Goal: Contribute content: Contribute content

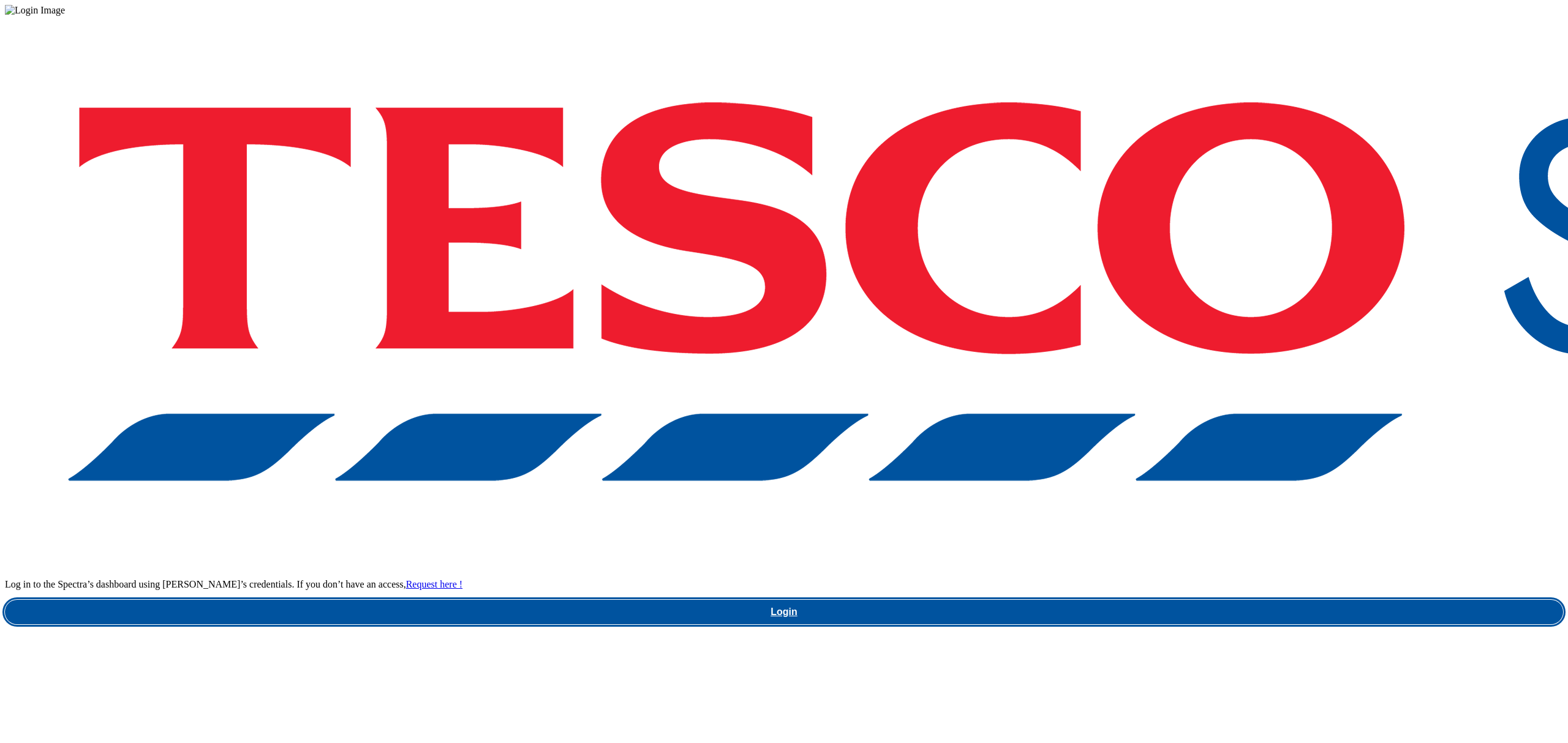
click at [1147, 600] on link "Login" at bounding box center [784, 612] width 1558 height 25
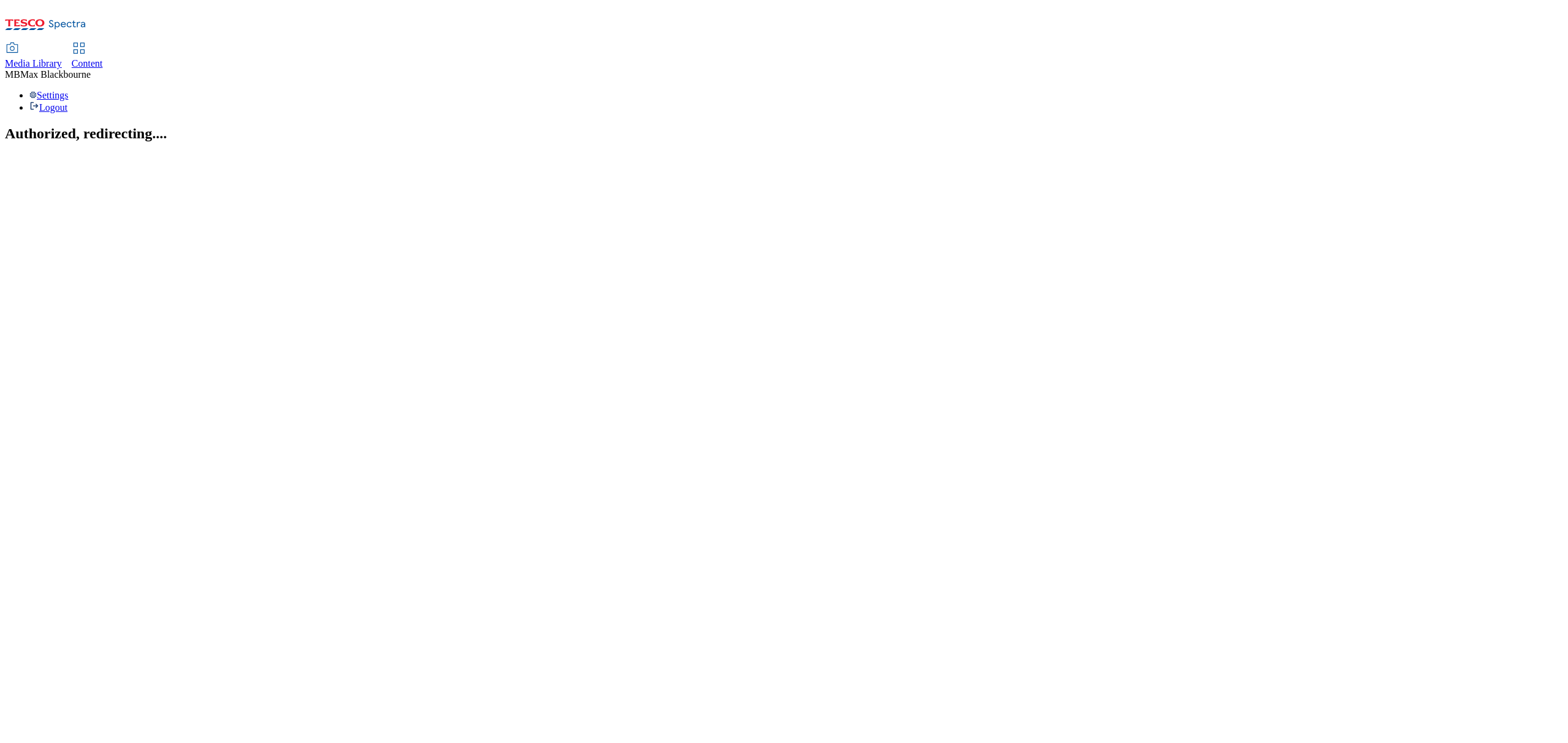
drag, startPoint x: 311, startPoint y: 18, endPoint x: 309, endPoint y: 34, distance: 16.1
click at [103, 58] on span "Content" at bounding box center [87, 64] width 31 height 11
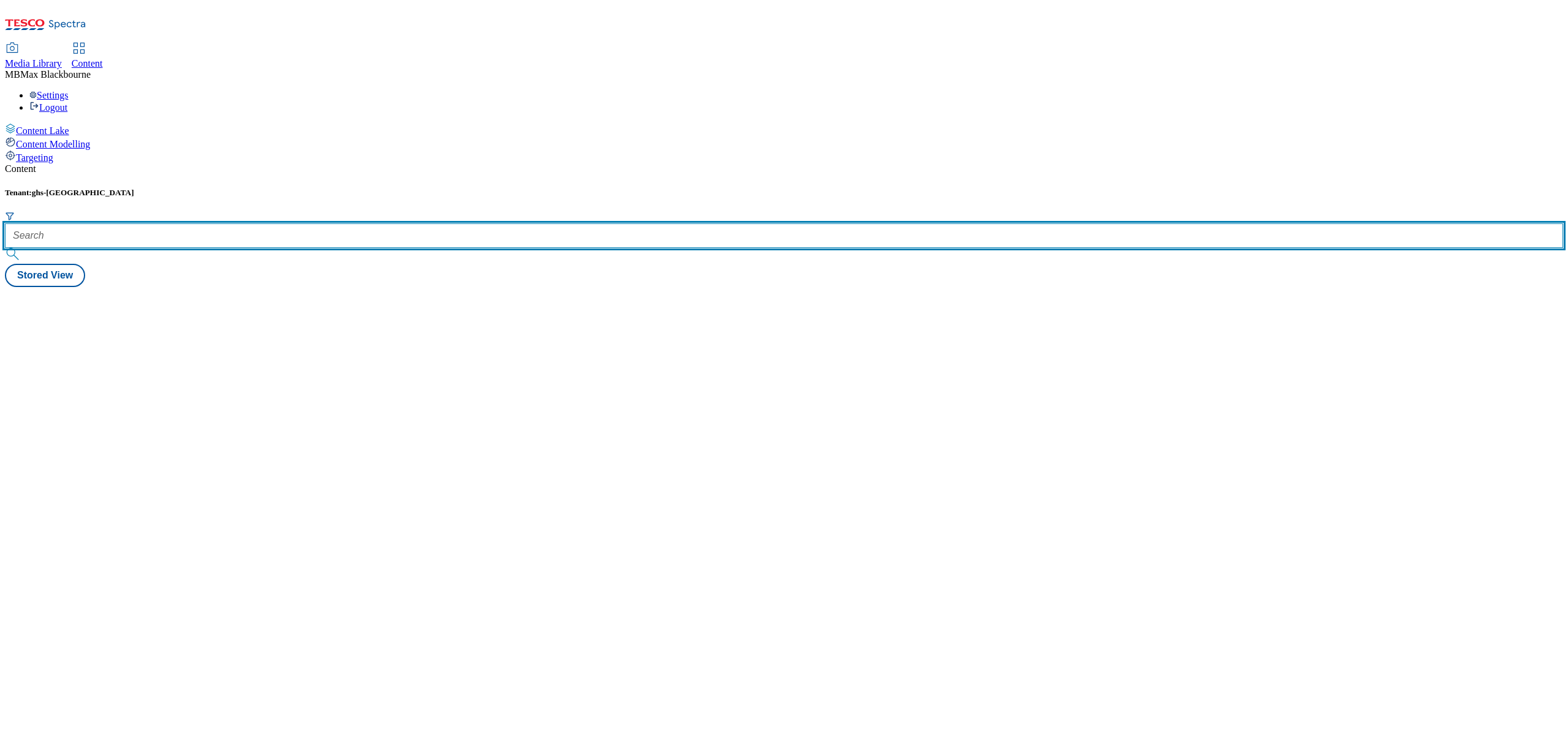
click at [309, 224] on input "text" at bounding box center [784, 236] width 1558 height 25
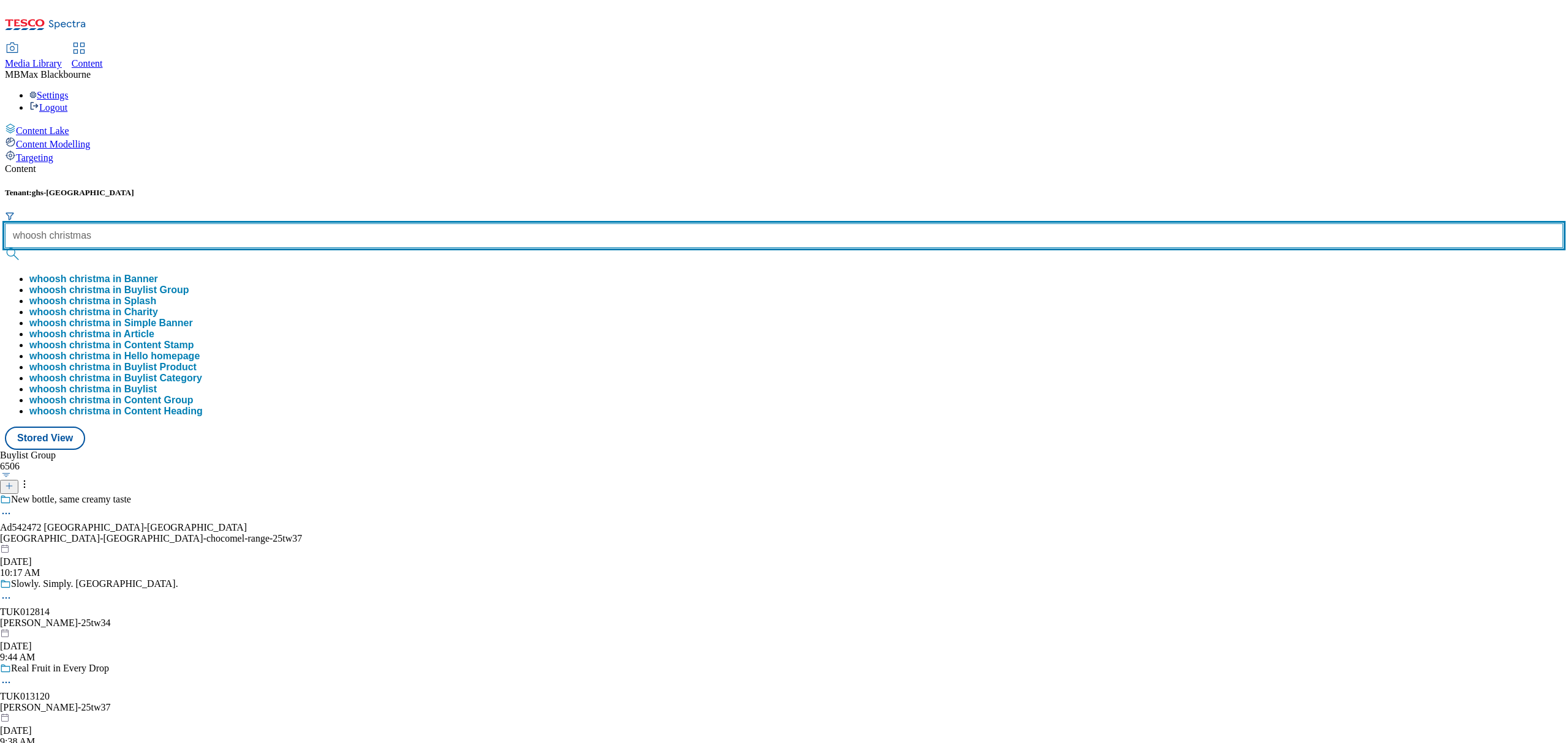
click at [5, 248] on button "submit" at bounding box center [13, 254] width 17 height 12
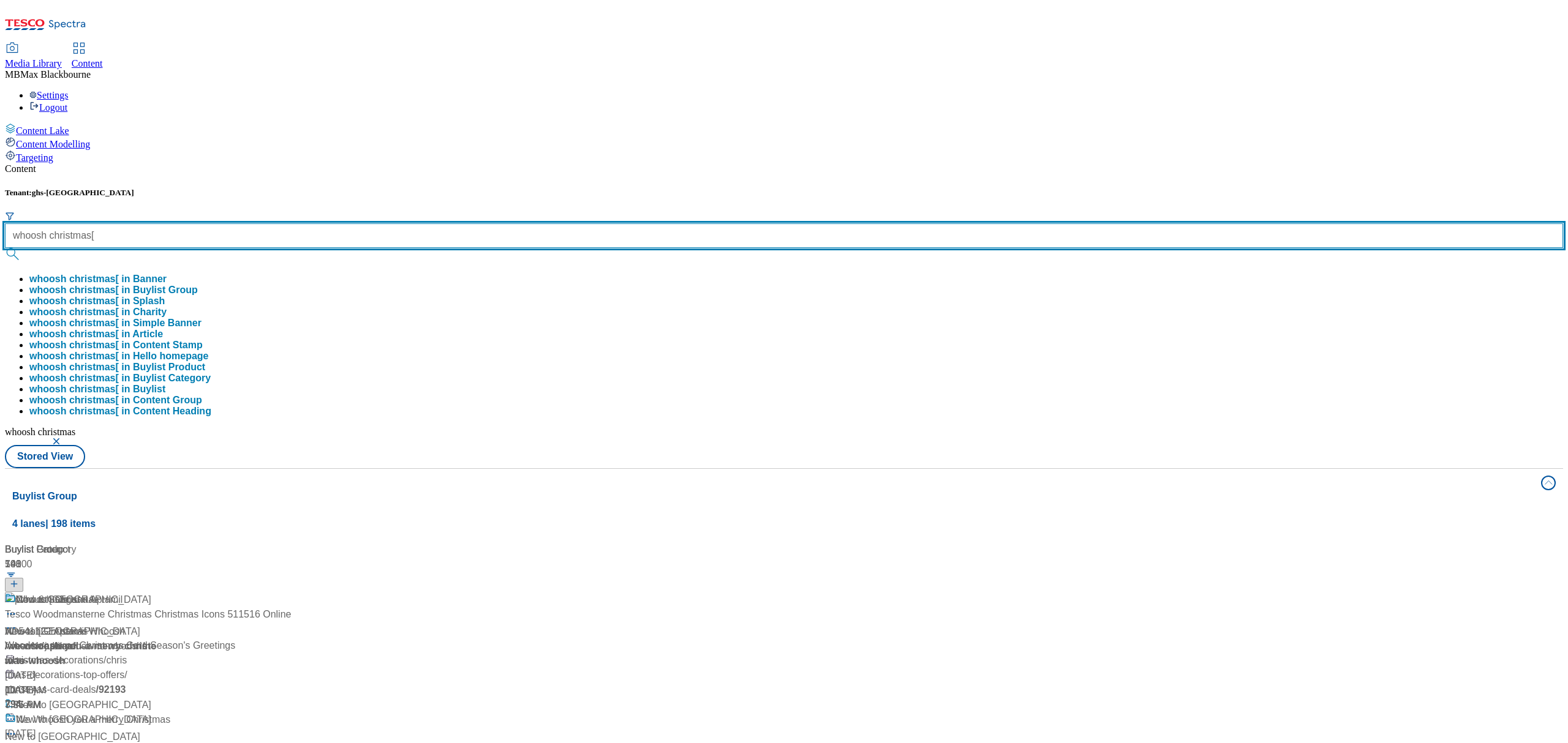
type input "whoosh christmas"
click at [5, 248] on button "submit" at bounding box center [13, 254] width 17 height 12
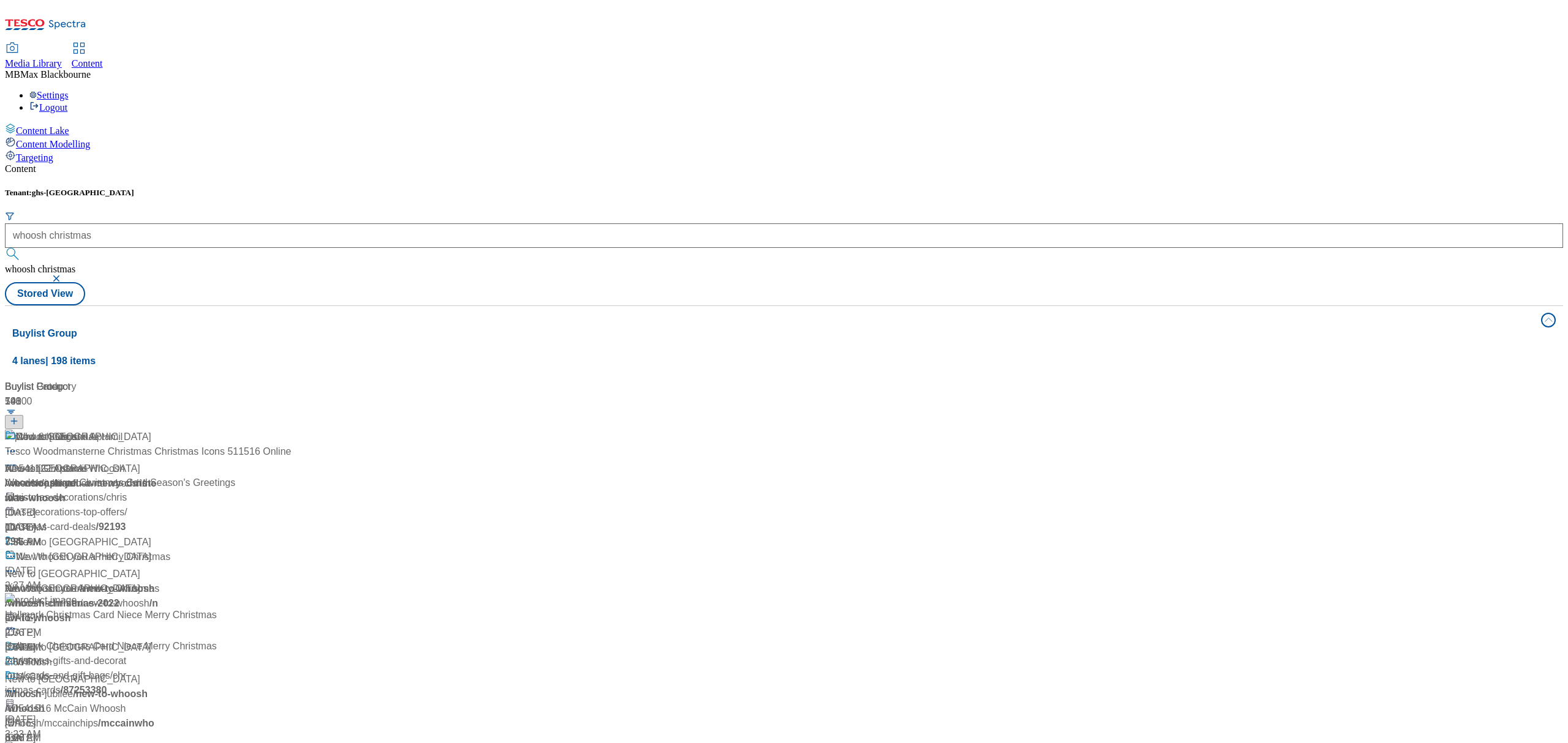
click at [22, 248] on button "submit" at bounding box center [13, 254] width 17 height 12
click at [396, 163] on div "Content" at bounding box center [784, 169] width 1558 height 11
click at [98, 430] on div "Whoosh Christmas" at bounding box center [57, 437] width 82 height 15
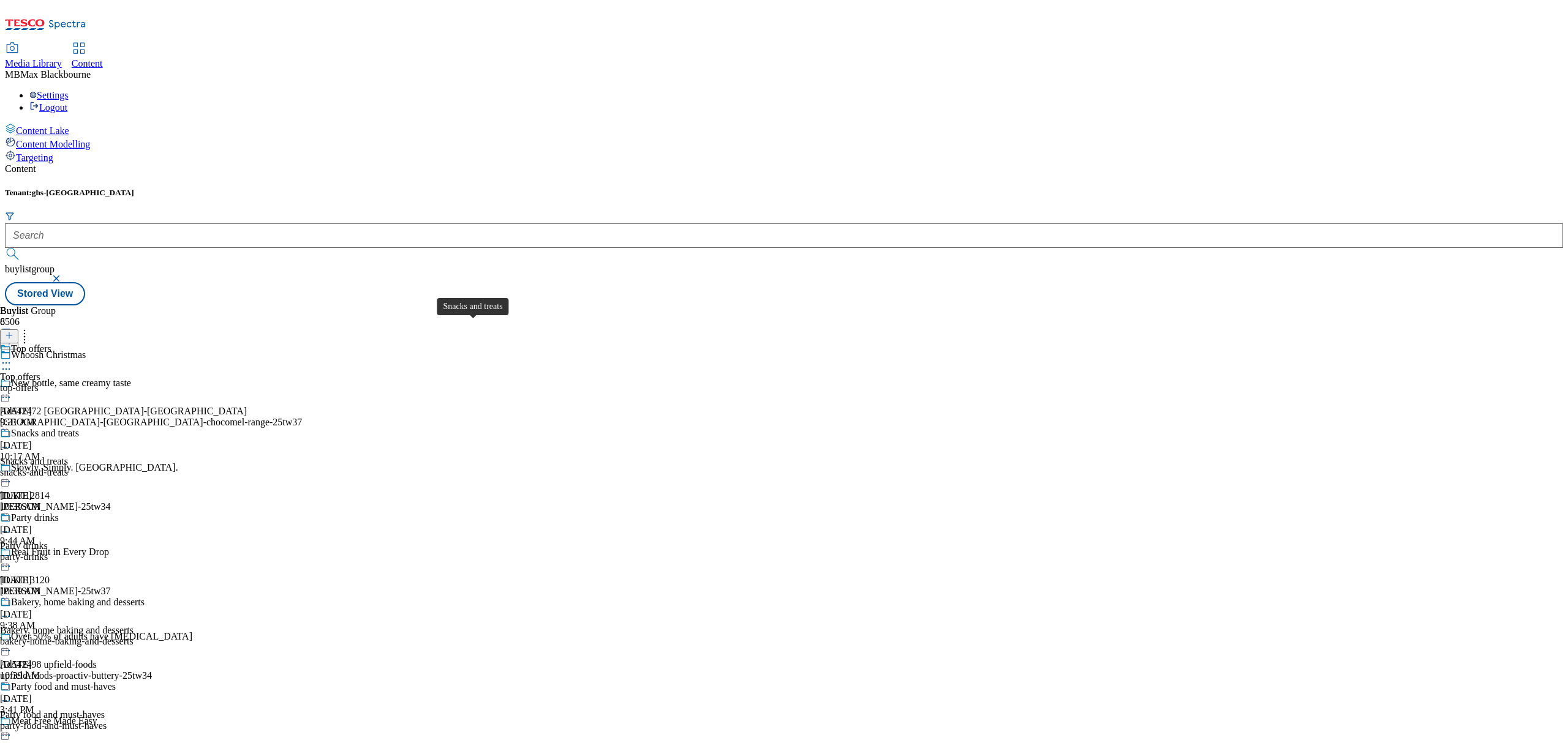
click at [79, 428] on span "Snacks and treats" at bounding box center [44, 434] width 68 height 13
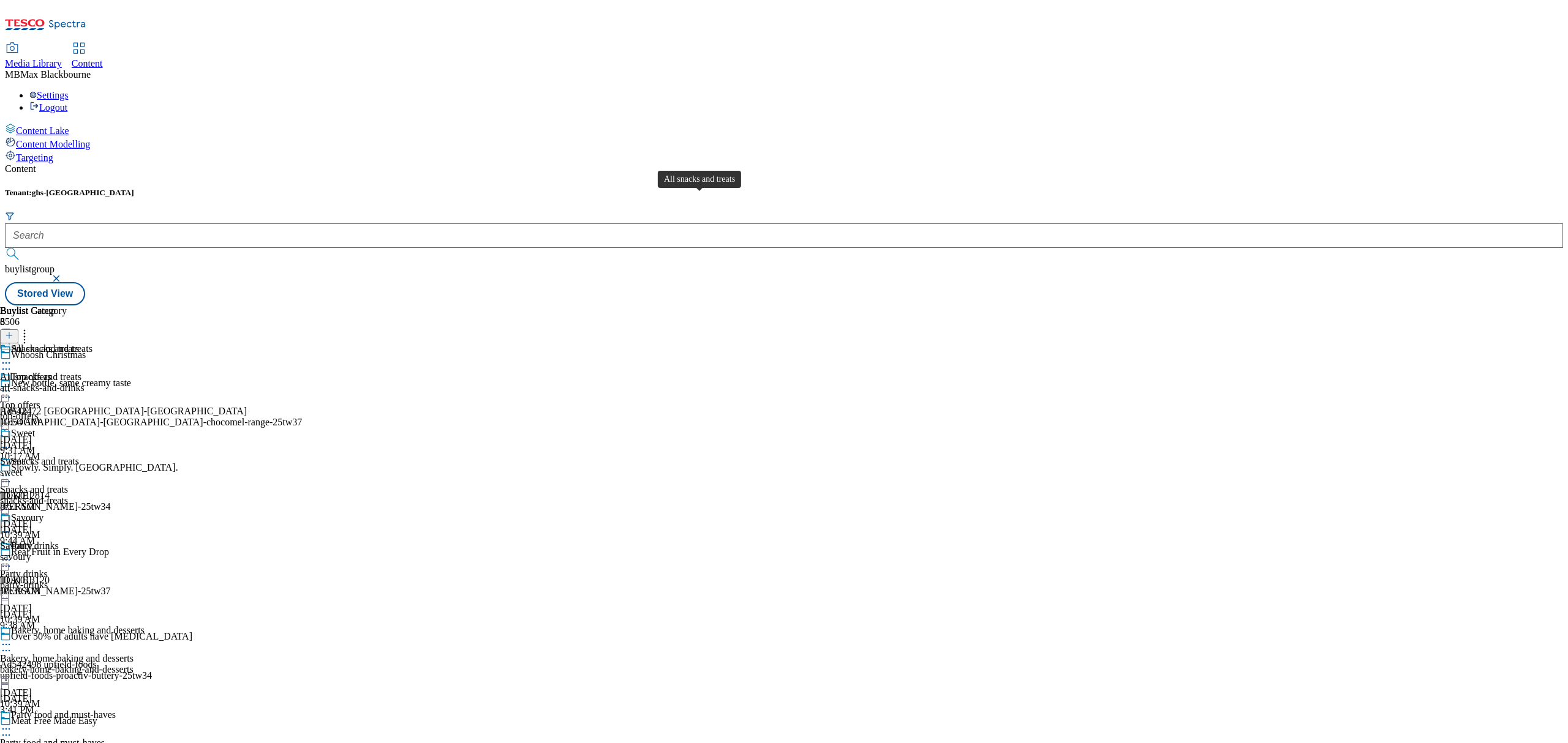
click at [92, 343] on span "All snacks and treats" at bounding box center [52, 350] width 82 height 13
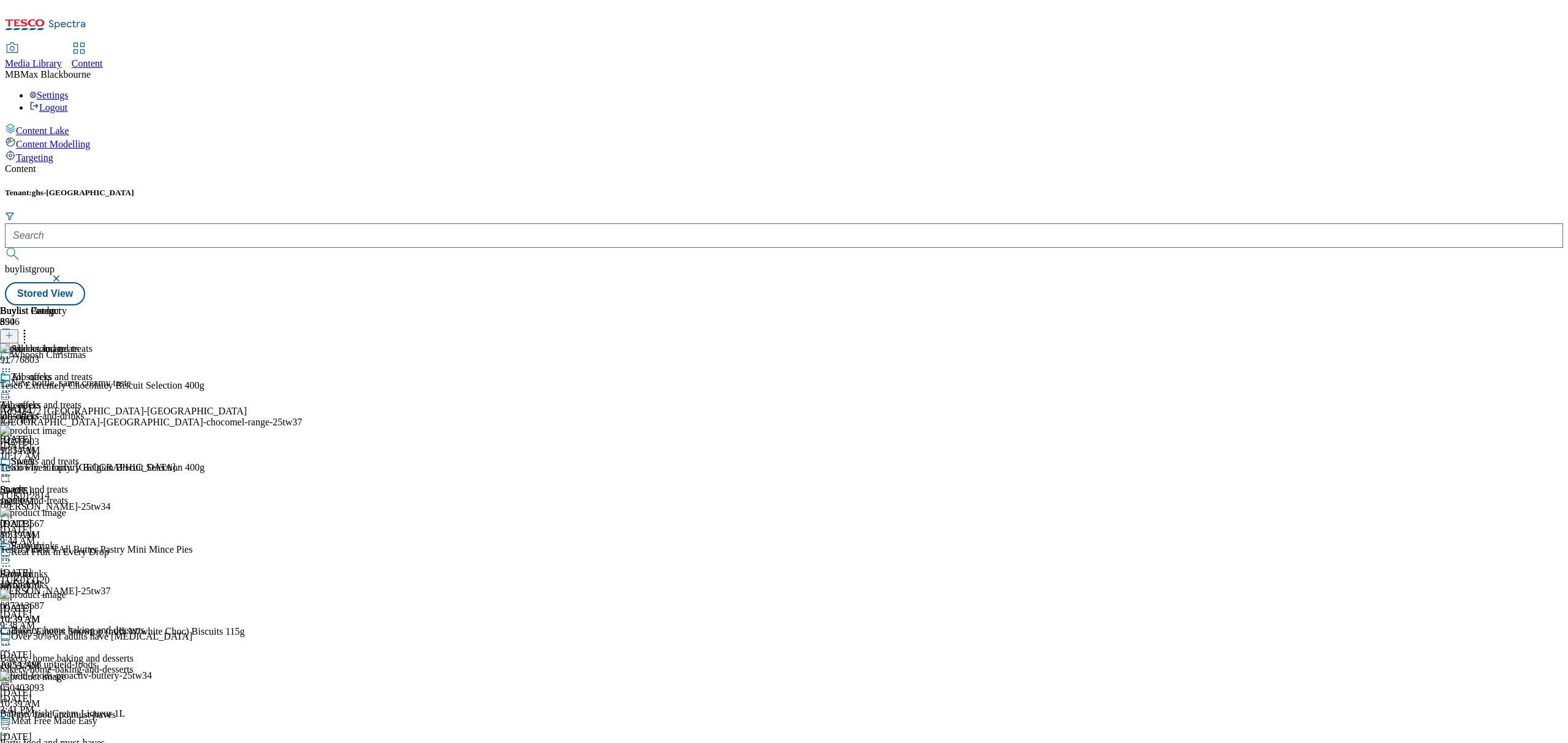
click at [31, 327] on icon at bounding box center [24, 333] width 12 height 12
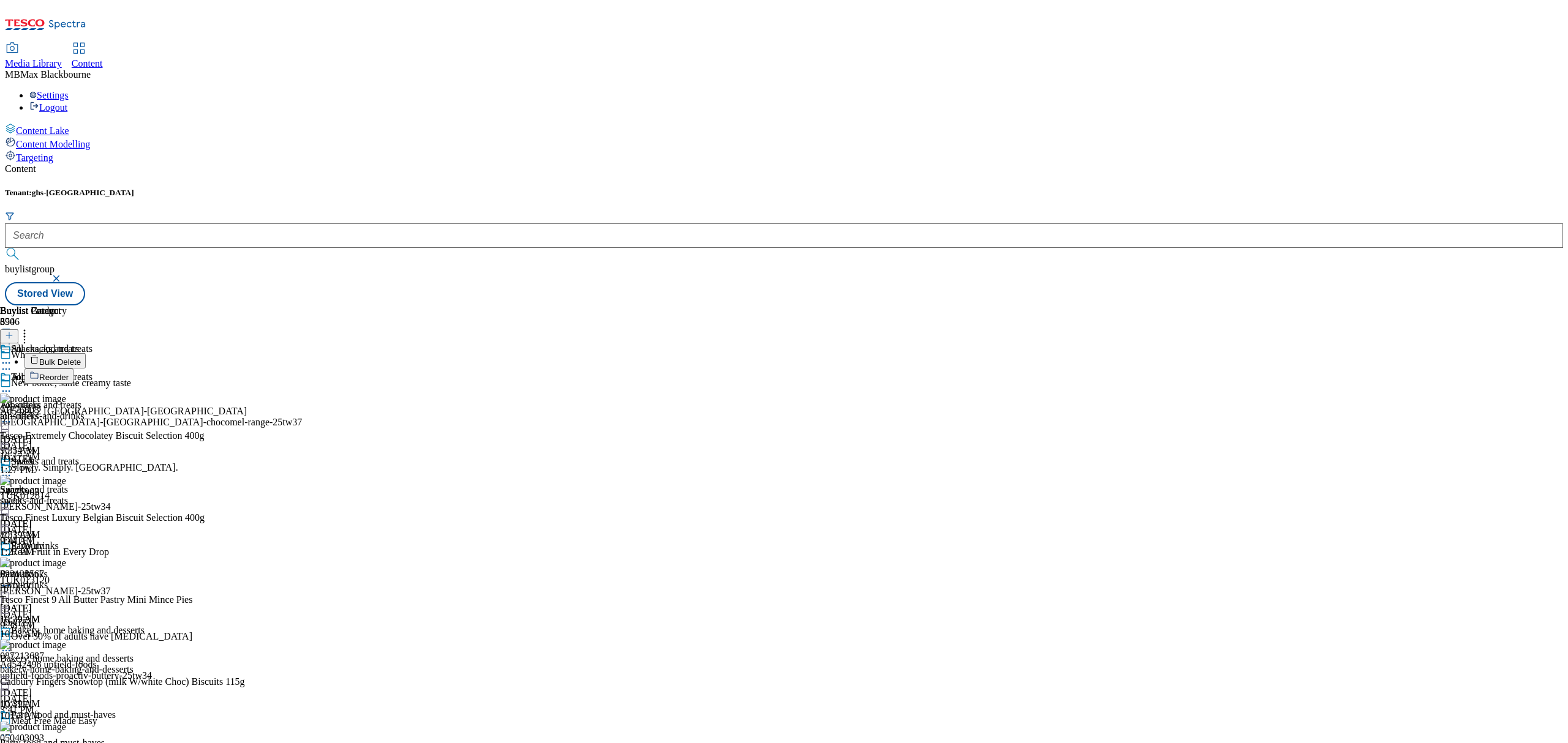
click at [74, 368] on button "Reorder" at bounding box center [49, 376] width 49 height 15
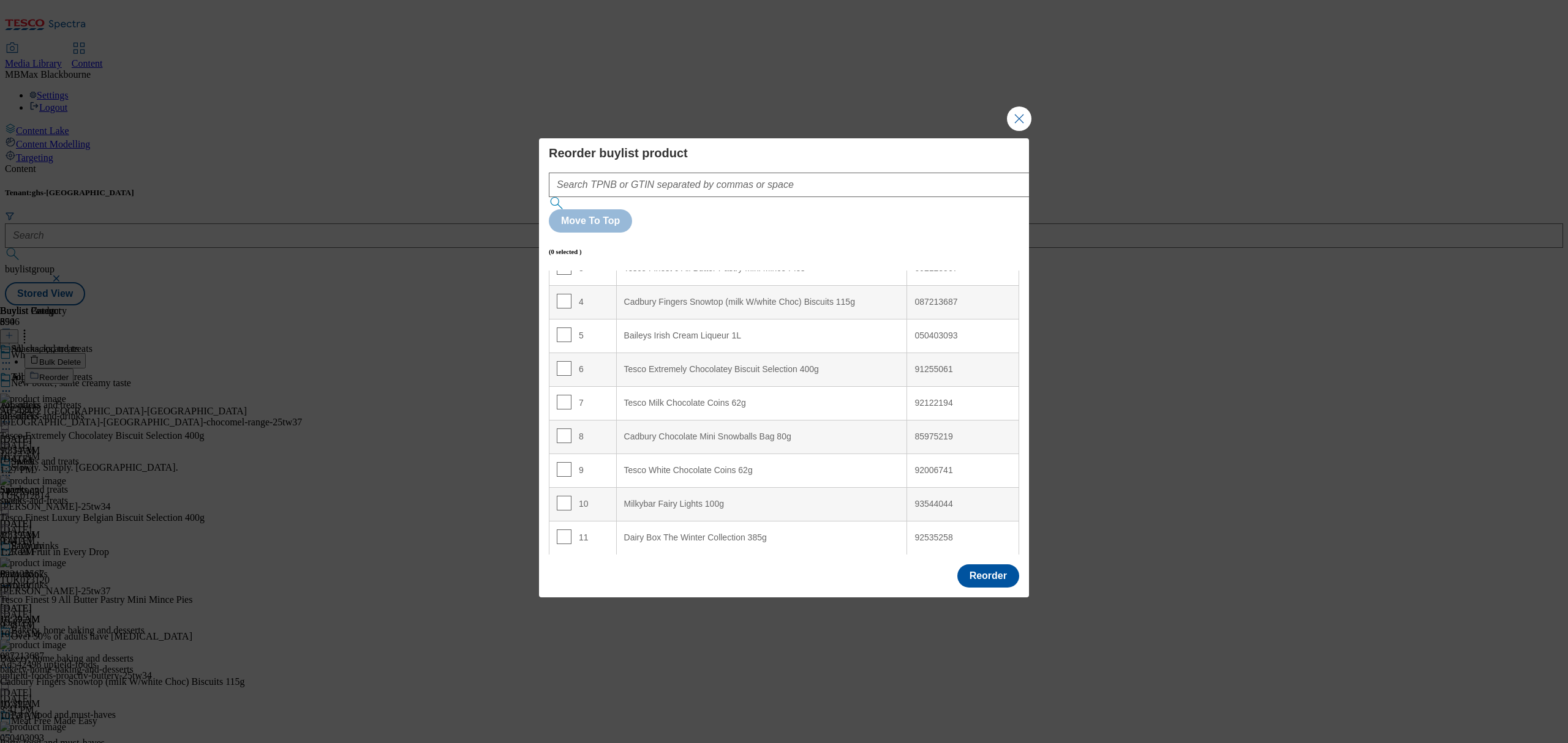
scroll to position [163, 0]
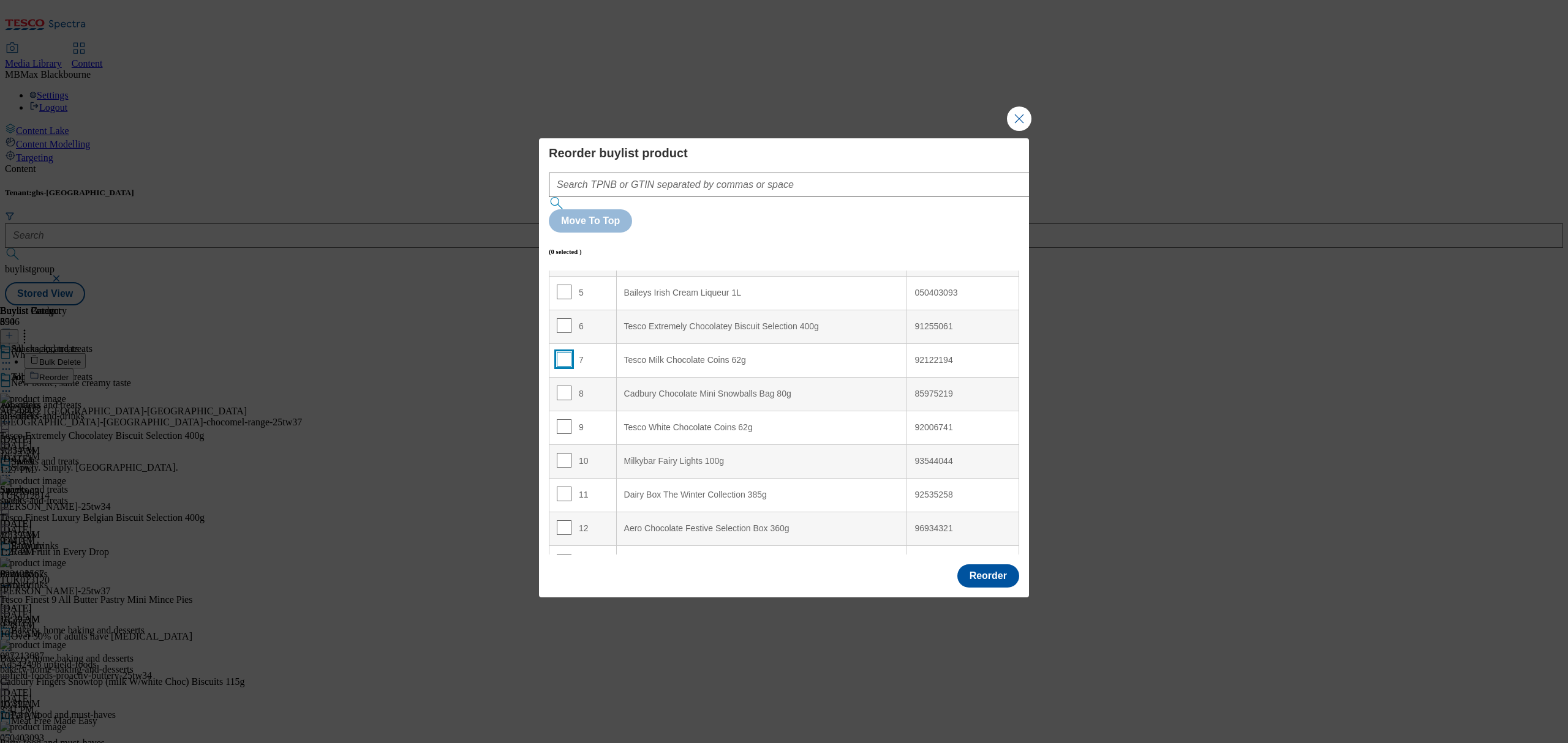
click at [563, 352] on input "Modal" at bounding box center [564, 359] width 15 height 15
checkbox input "true"
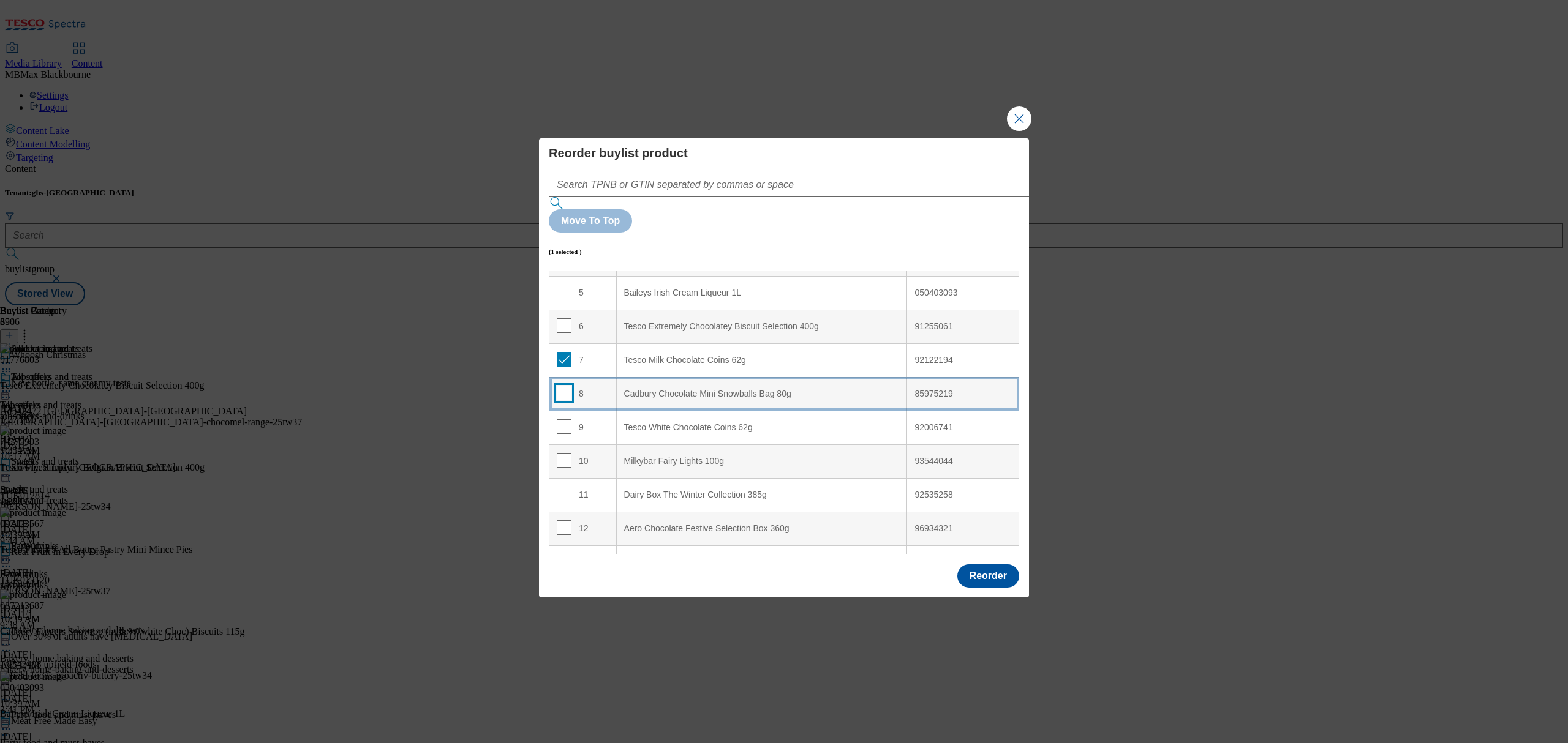
click at [563, 386] on input "Modal" at bounding box center [564, 393] width 15 height 15
checkbox input "true"
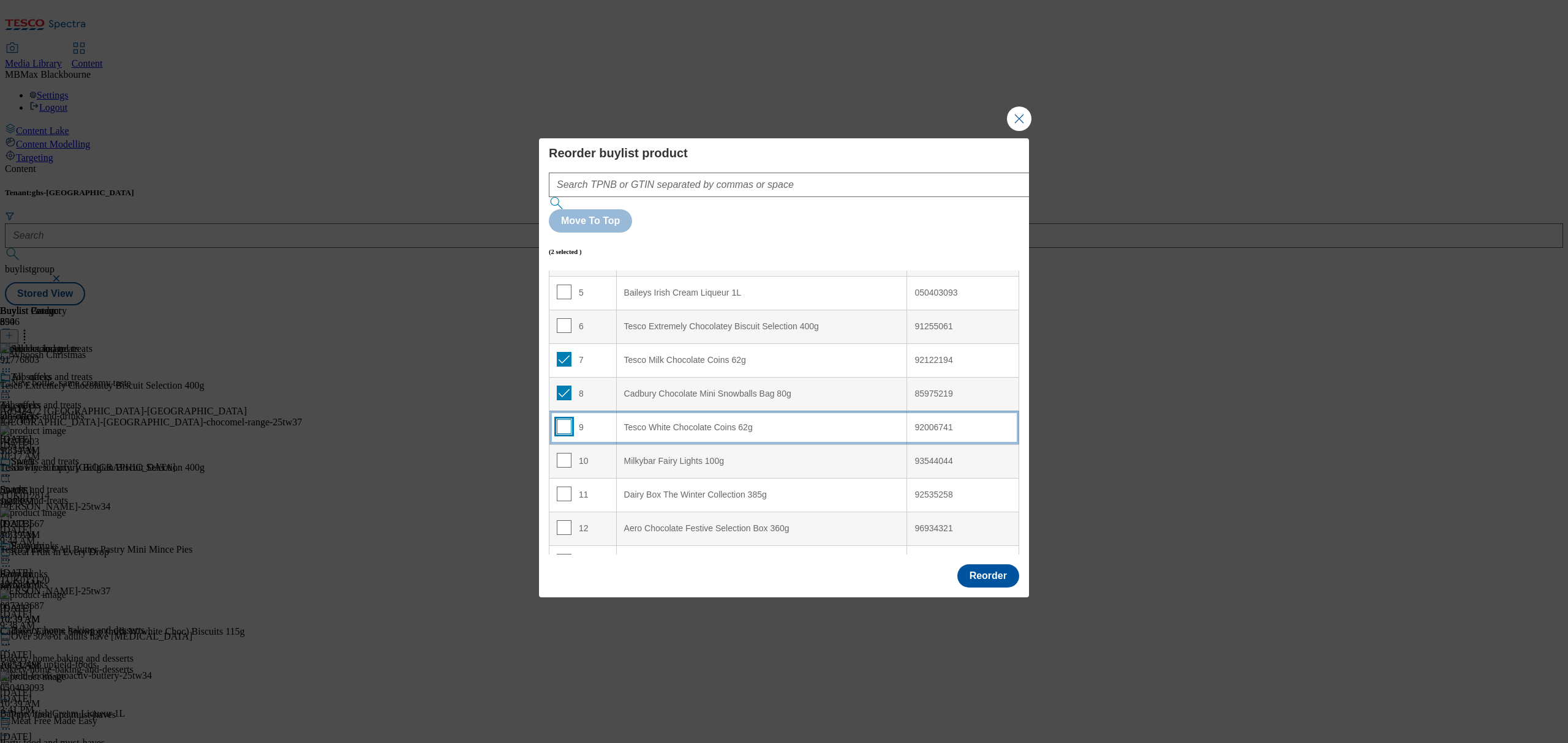
click at [561, 419] on input "Modal" at bounding box center [564, 426] width 15 height 15
checkbox input "true"
click at [562, 444] on td "10" at bounding box center [583, 461] width 68 height 33
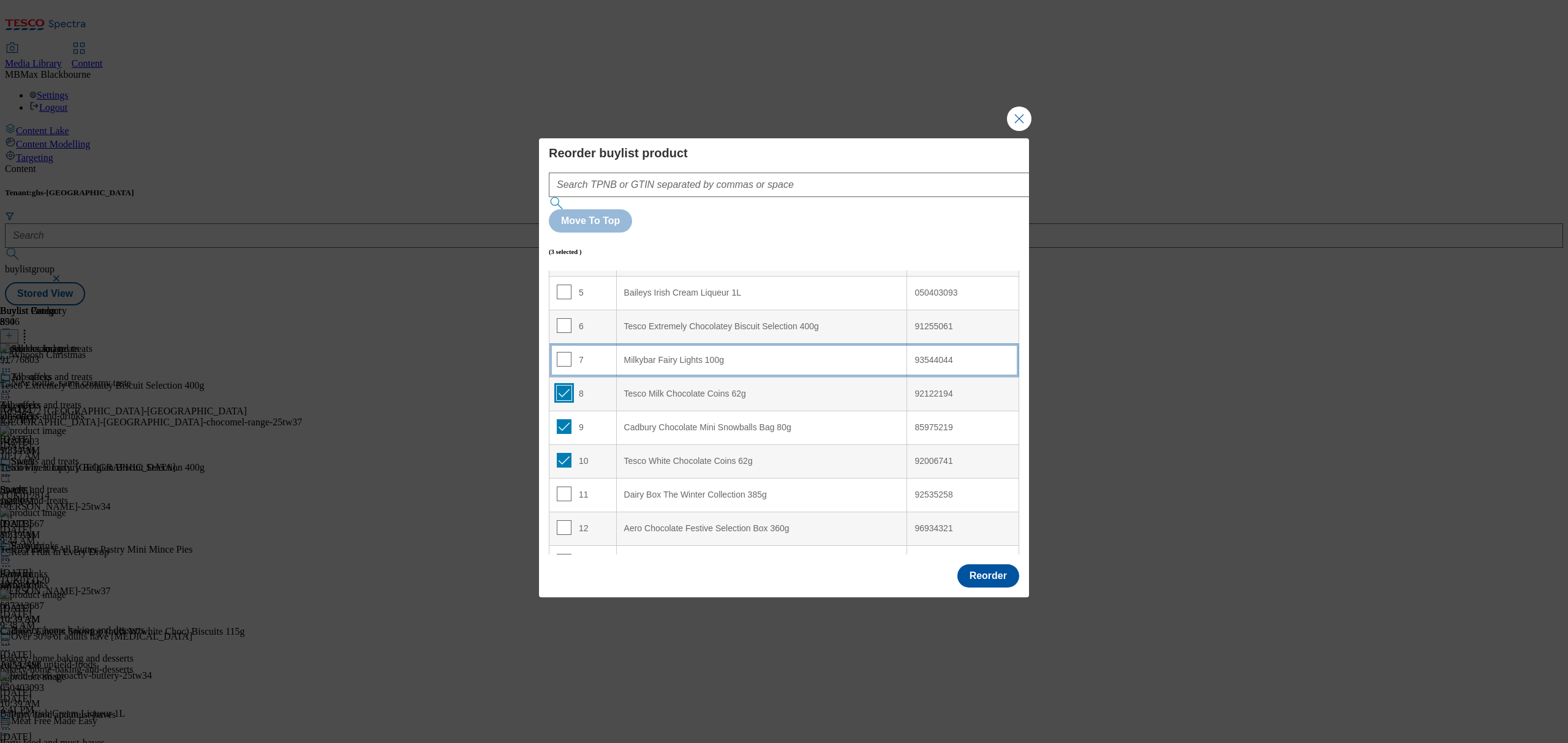
click at [565, 386] on input "Modal" at bounding box center [564, 393] width 15 height 15
checkbox input "false"
click at [565, 419] on input "Modal" at bounding box center [564, 426] width 15 height 15
checkbox input "false"
click at [561, 444] on td "10" at bounding box center [583, 461] width 68 height 33
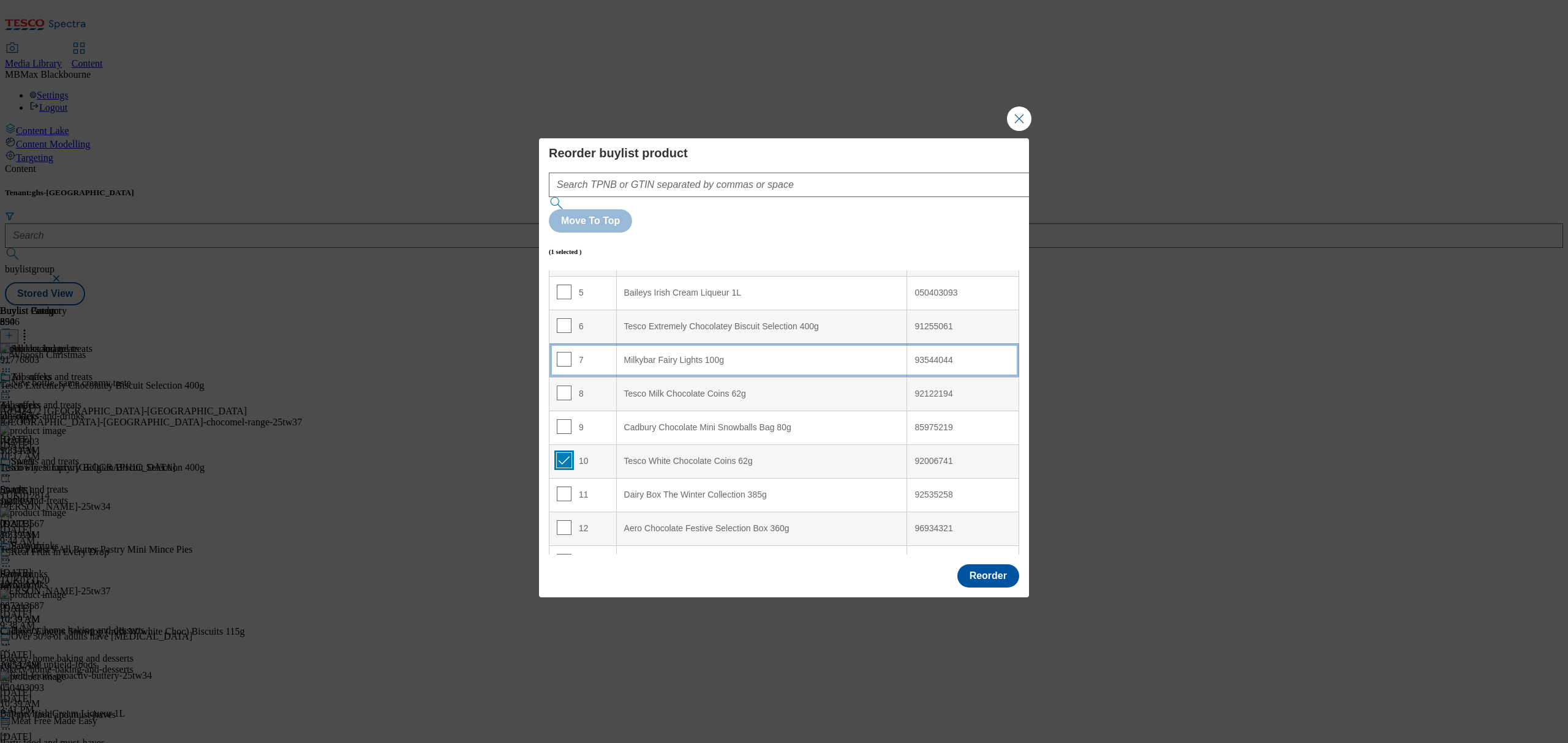
click at [563, 453] on input "Modal" at bounding box center [564, 461] width 15 height 15
checkbox input "false"
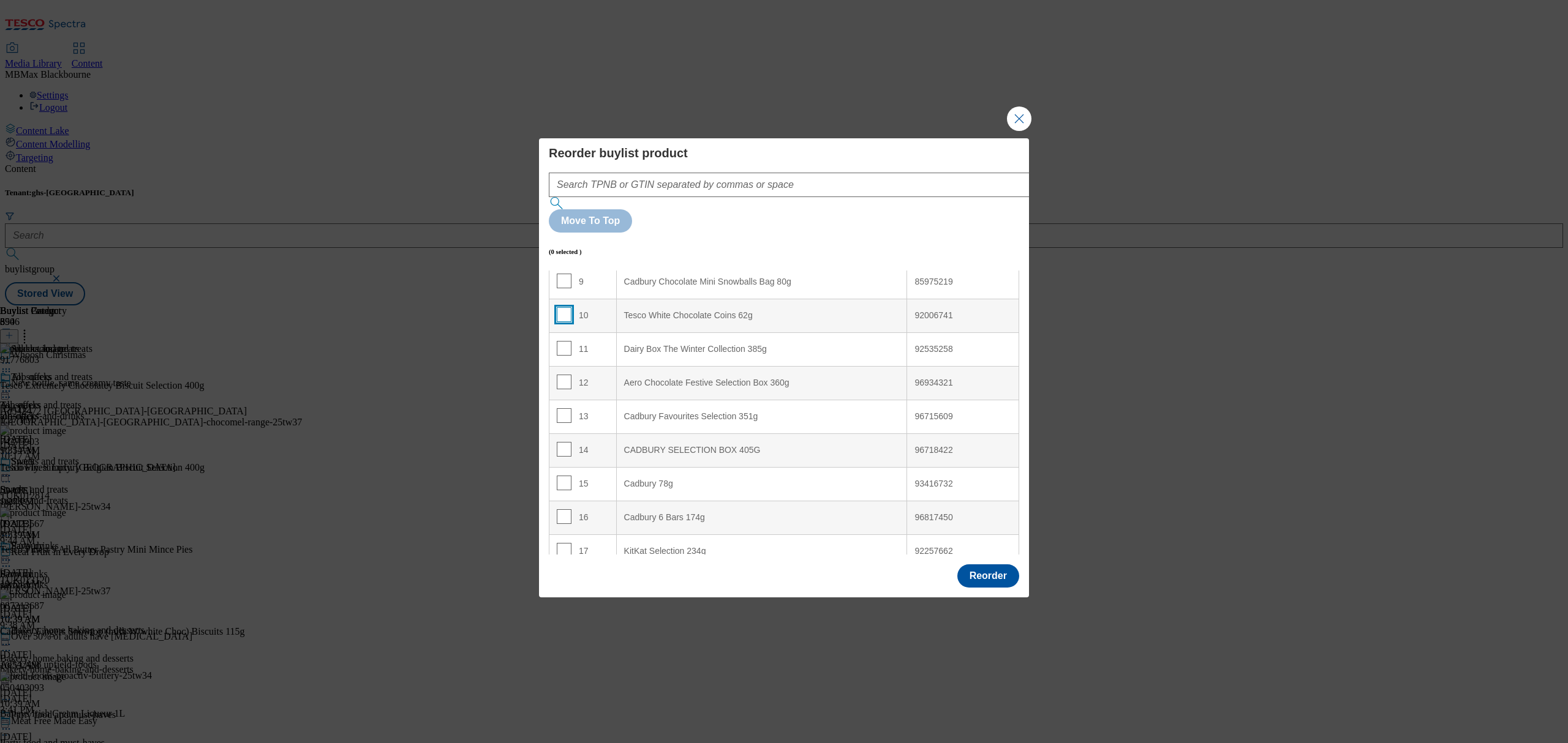
scroll to position [489, 0]
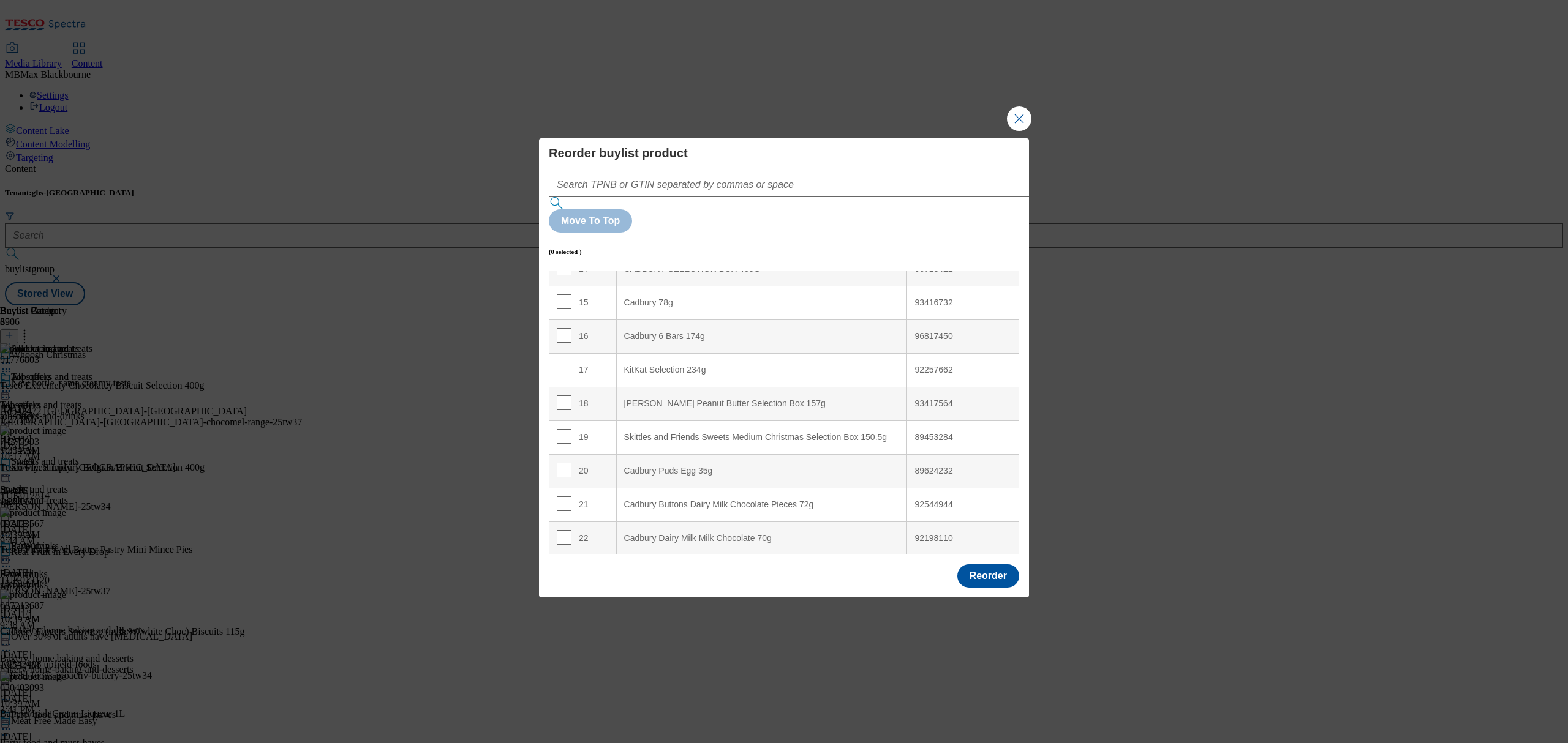
click at [562, 454] on td "20" at bounding box center [583, 471] width 68 height 33
click at [564, 429] on input "Modal" at bounding box center [564, 436] width 15 height 15
checkbox input "true"
click at [561, 396] on input "Modal" at bounding box center [564, 403] width 15 height 15
checkbox input "true"
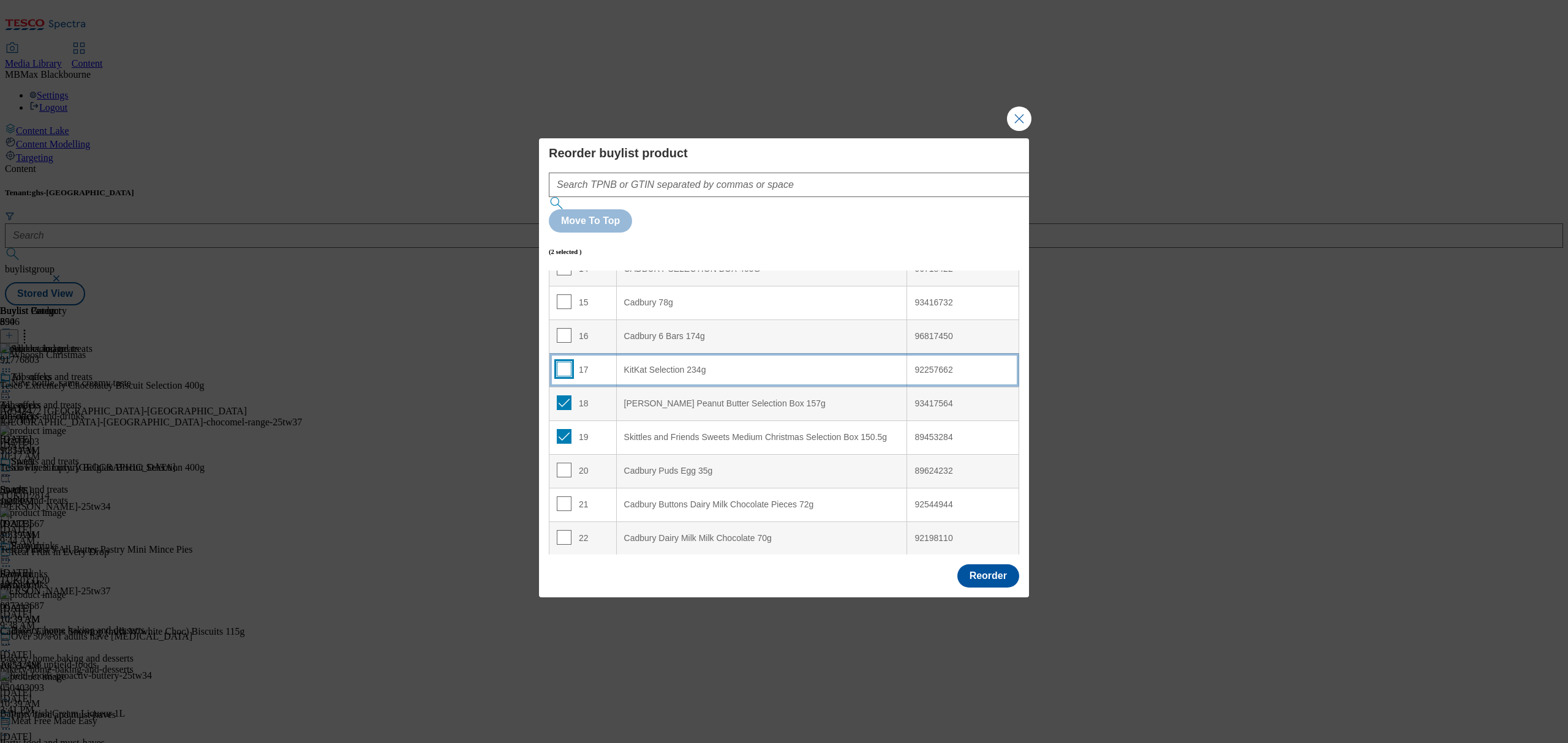
click at [565, 361] on input "Modal" at bounding box center [564, 369] width 15 height 15
checkbox input "true"
click at [566, 328] on input "Modal" at bounding box center [564, 335] width 15 height 15
checkbox input "true"
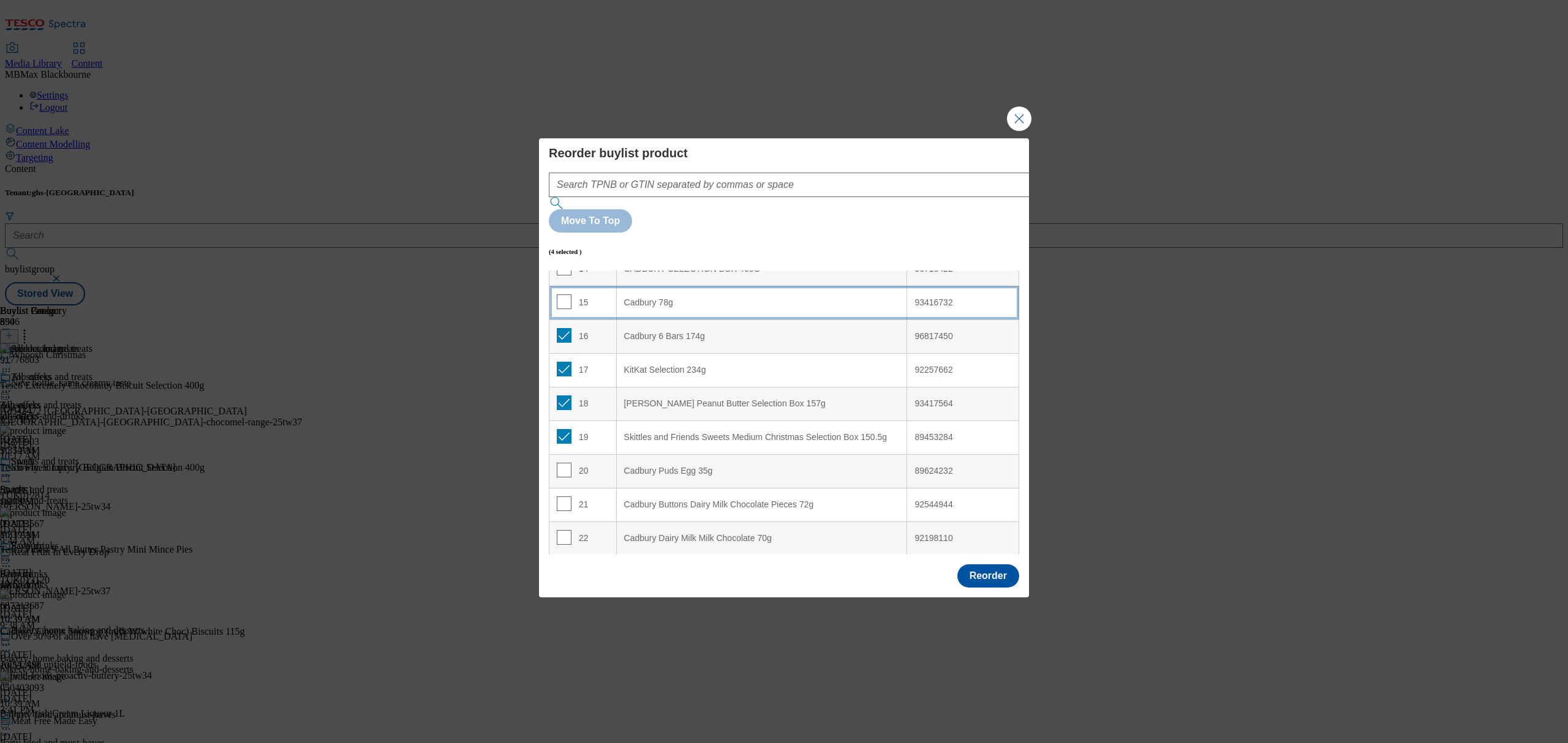
click at [581, 295] on div "15" at bounding box center [583, 303] width 52 height 18
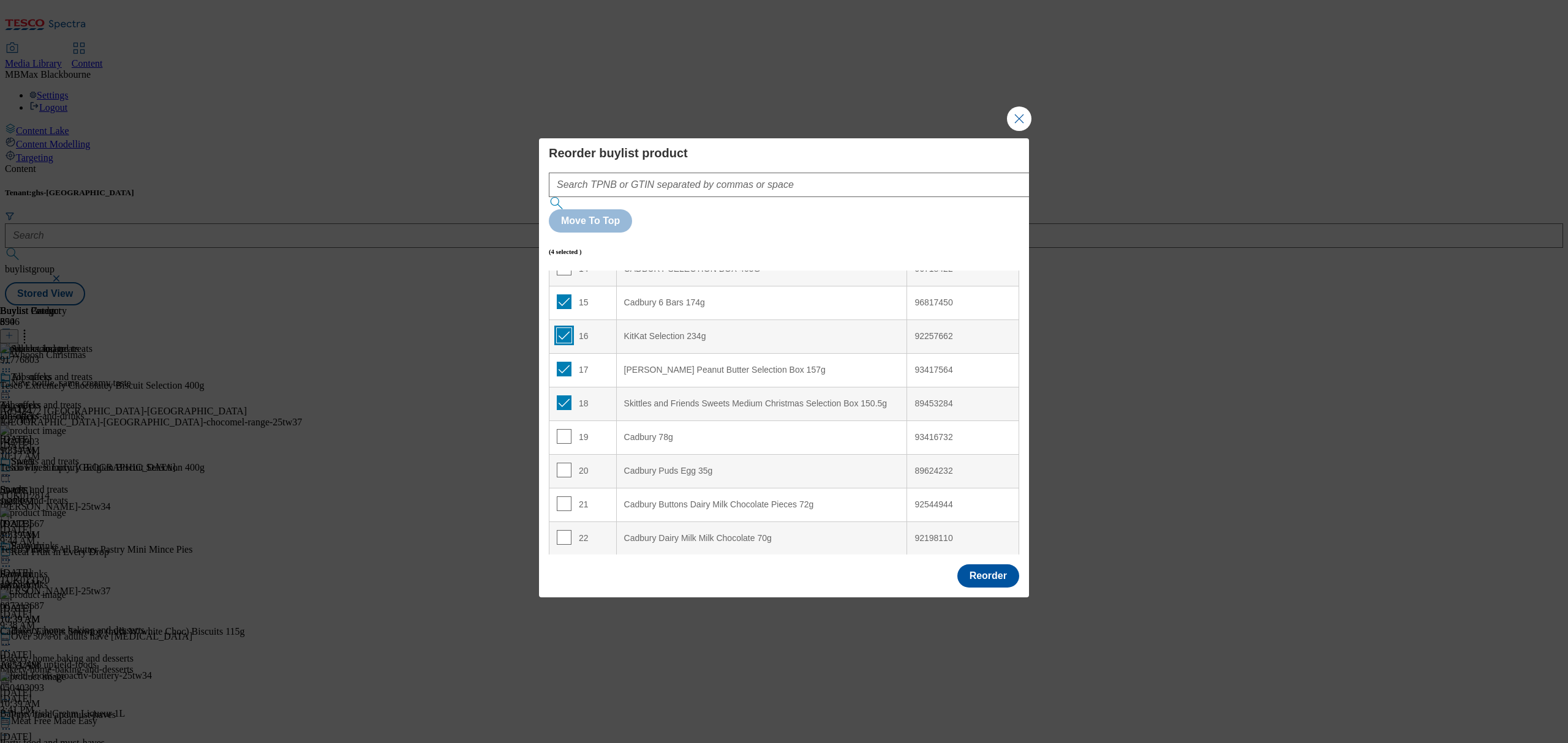
click at [561, 328] on input "Modal" at bounding box center [564, 335] width 15 height 15
checkbox input "false"
click at [561, 286] on td "15" at bounding box center [583, 303] width 68 height 33
click at [561, 361] on input "Modal" at bounding box center [564, 369] width 15 height 15
checkbox input "false"
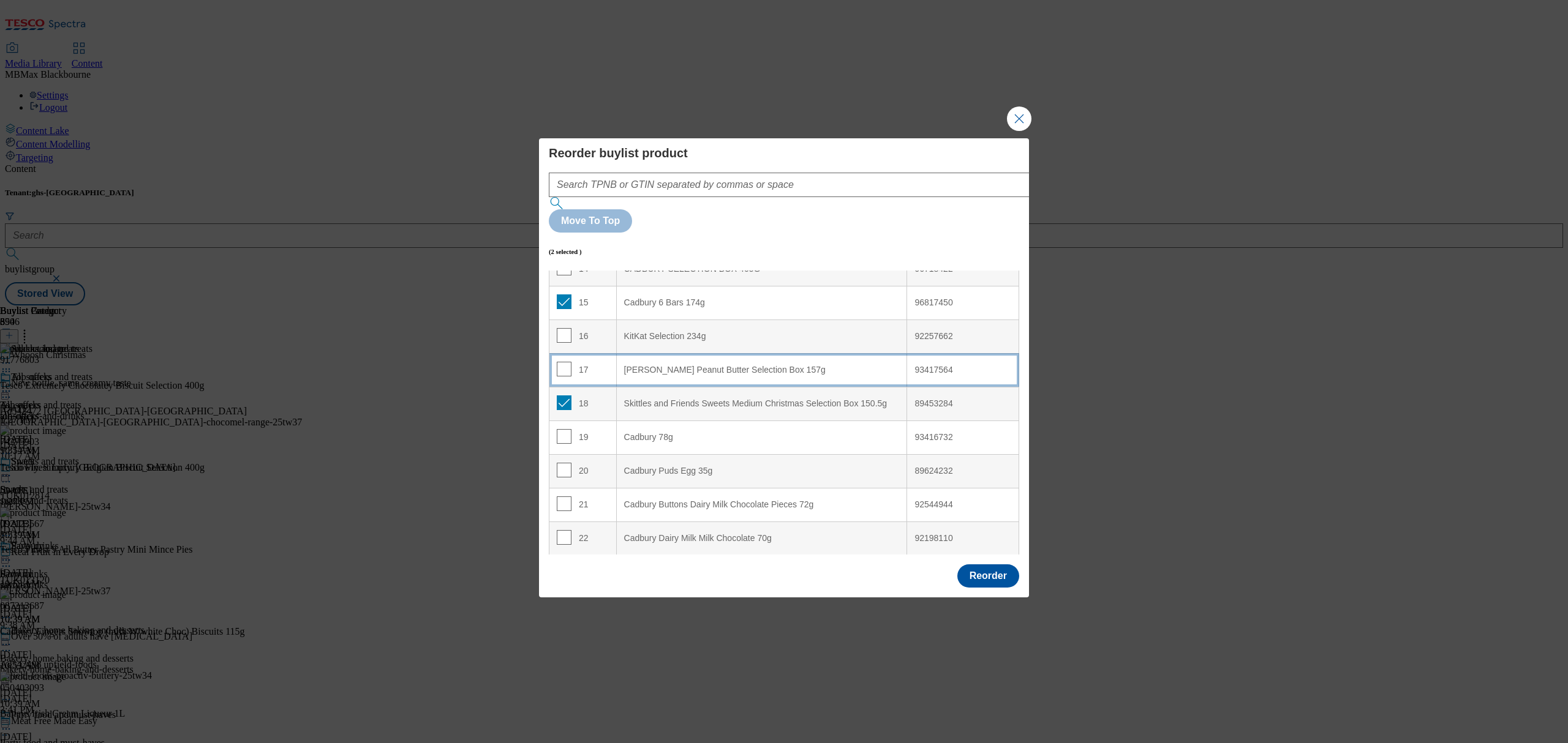
click at [563, 387] on td "18" at bounding box center [583, 404] width 68 height 33
click at [567, 286] on td "15" at bounding box center [583, 303] width 68 height 33
drag, startPoint x: 561, startPoint y: 371, endPoint x: 567, endPoint y: 350, distance: 21.8
click at [561, 396] on input "Modal" at bounding box center [564, 403] width 15 height 15
checkbox input "false"
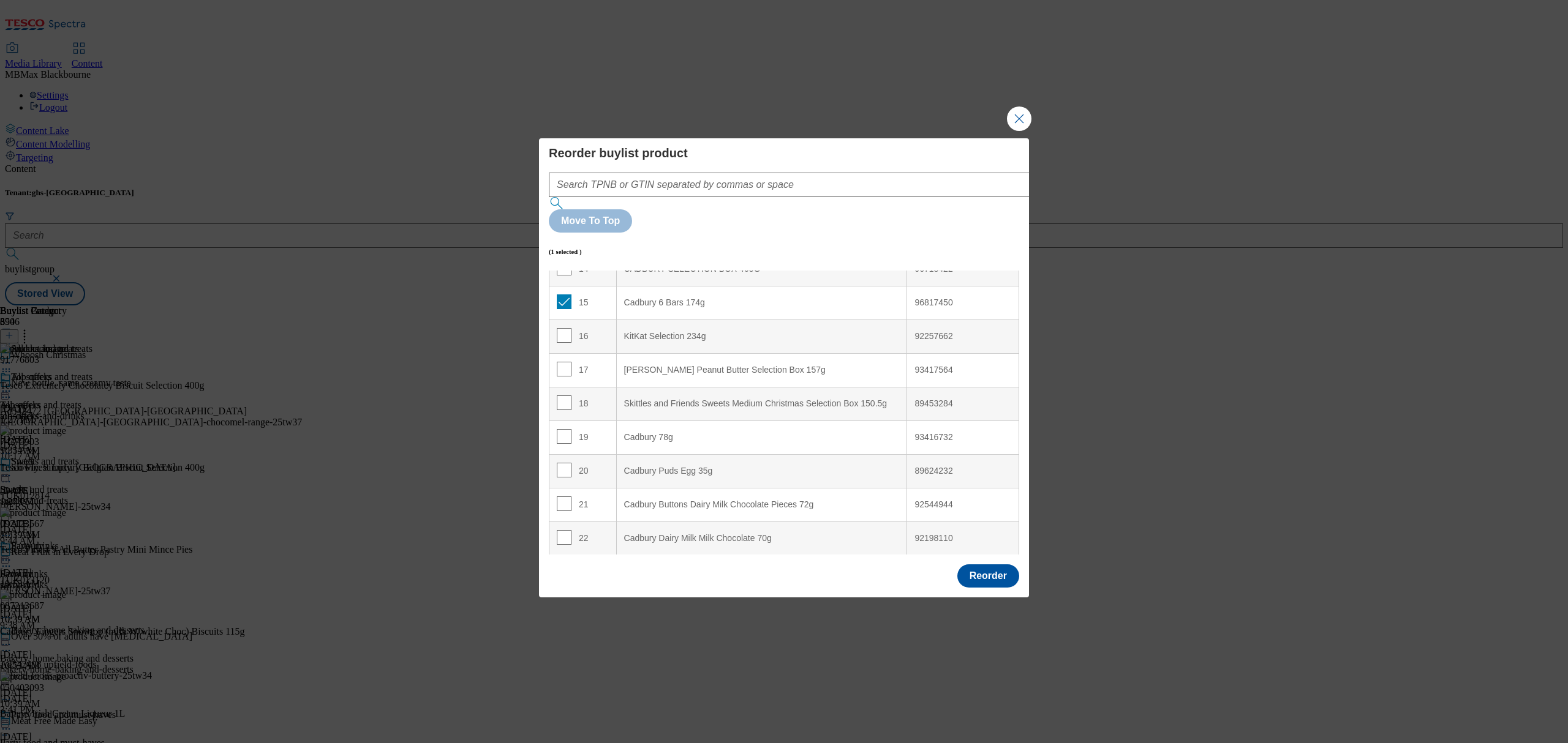
click at [563, 286] on td "15" at bounding box center [583, 303] width 68 height 33
click at [571, 286] on td "15" at bounding box center [583, 303] width 68 height 33
click at [567, 295] on input "Modal" at bounding box center [564, 302] width 15 height 15
checkbox input "false"
click at [560, 429] on input "Modal" at bounding box center [564, 436] width 15 height 15
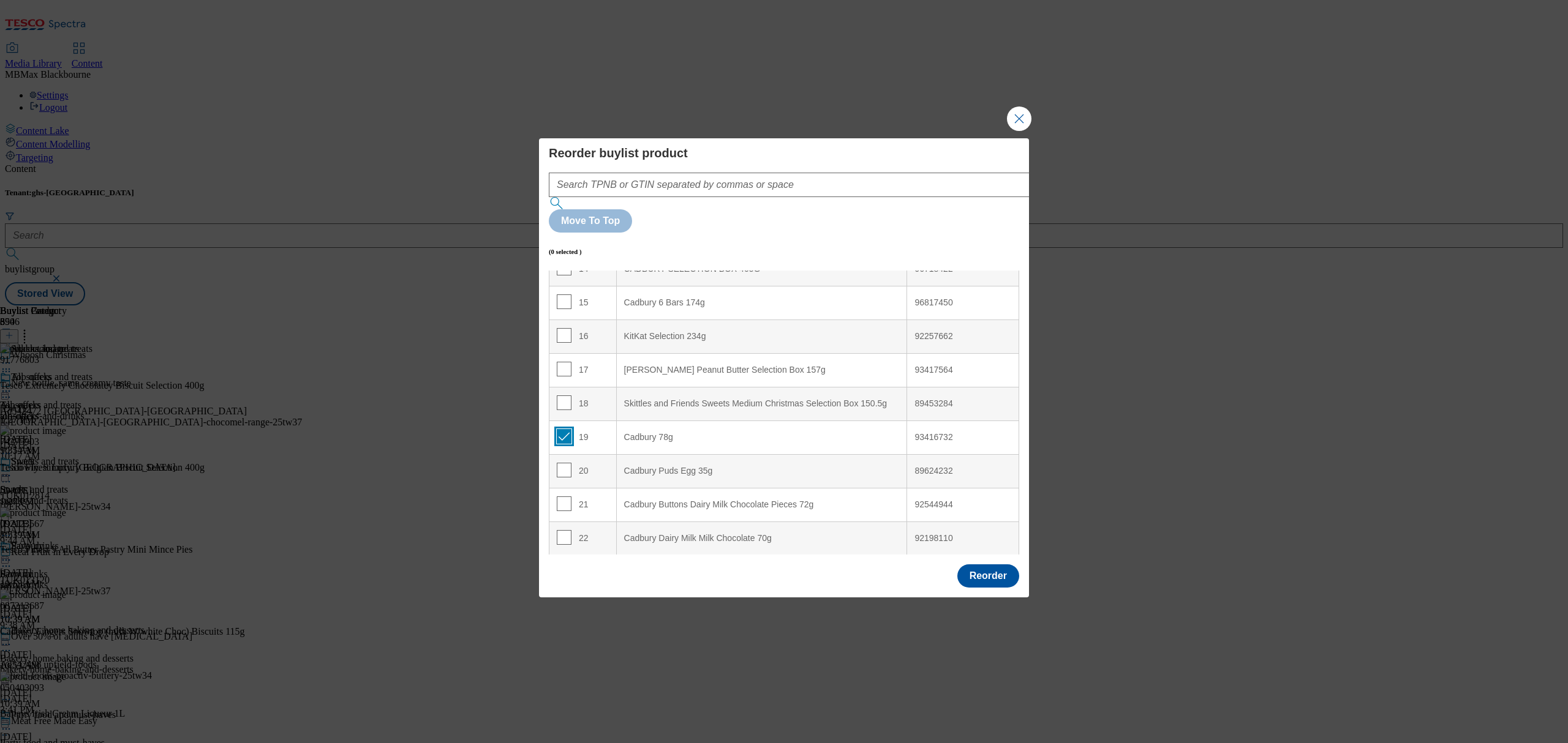
checkbox input "true"
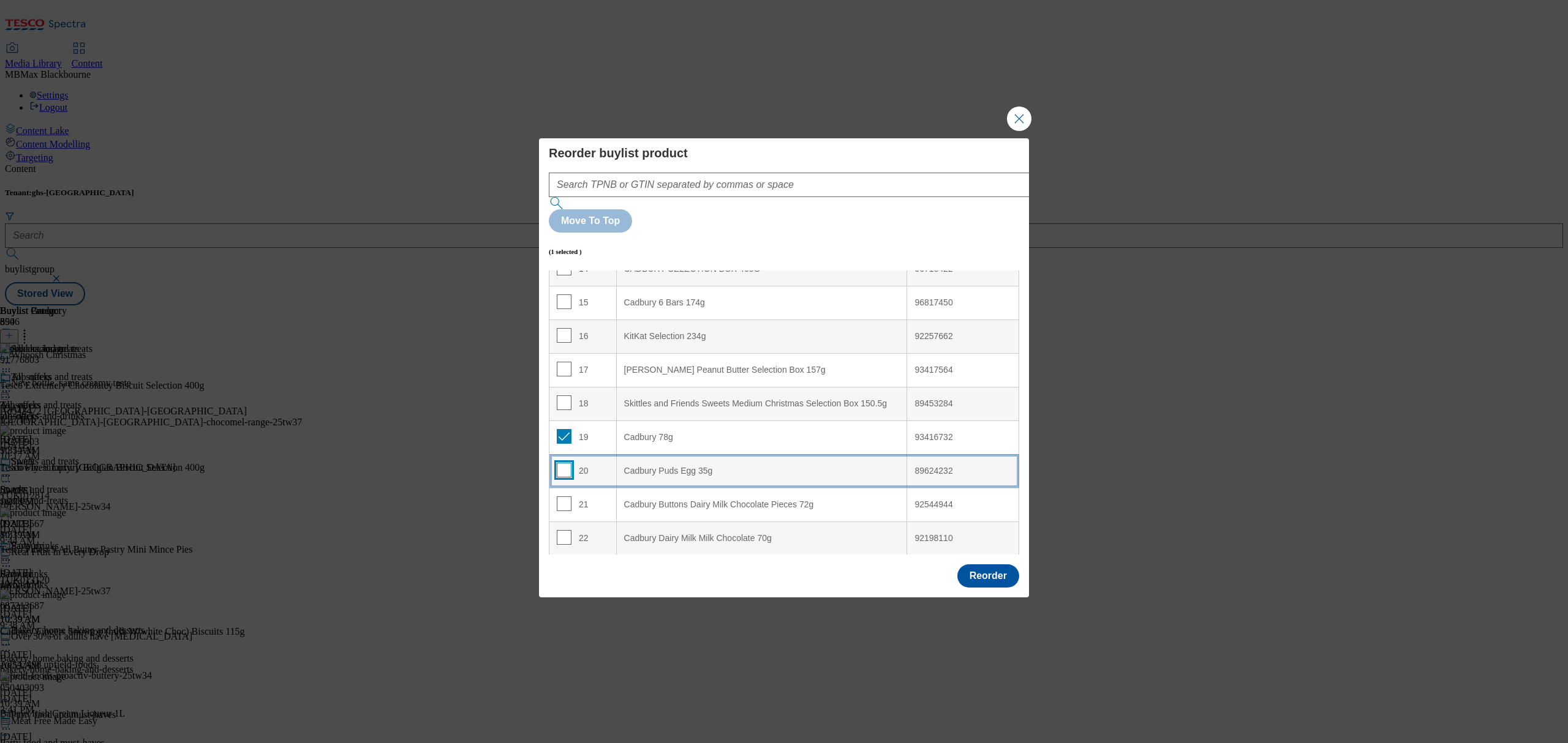
click at [559, 463] on input "Modal" at bounding box center [564, 470] width 15 height 15
checkbox input "true"
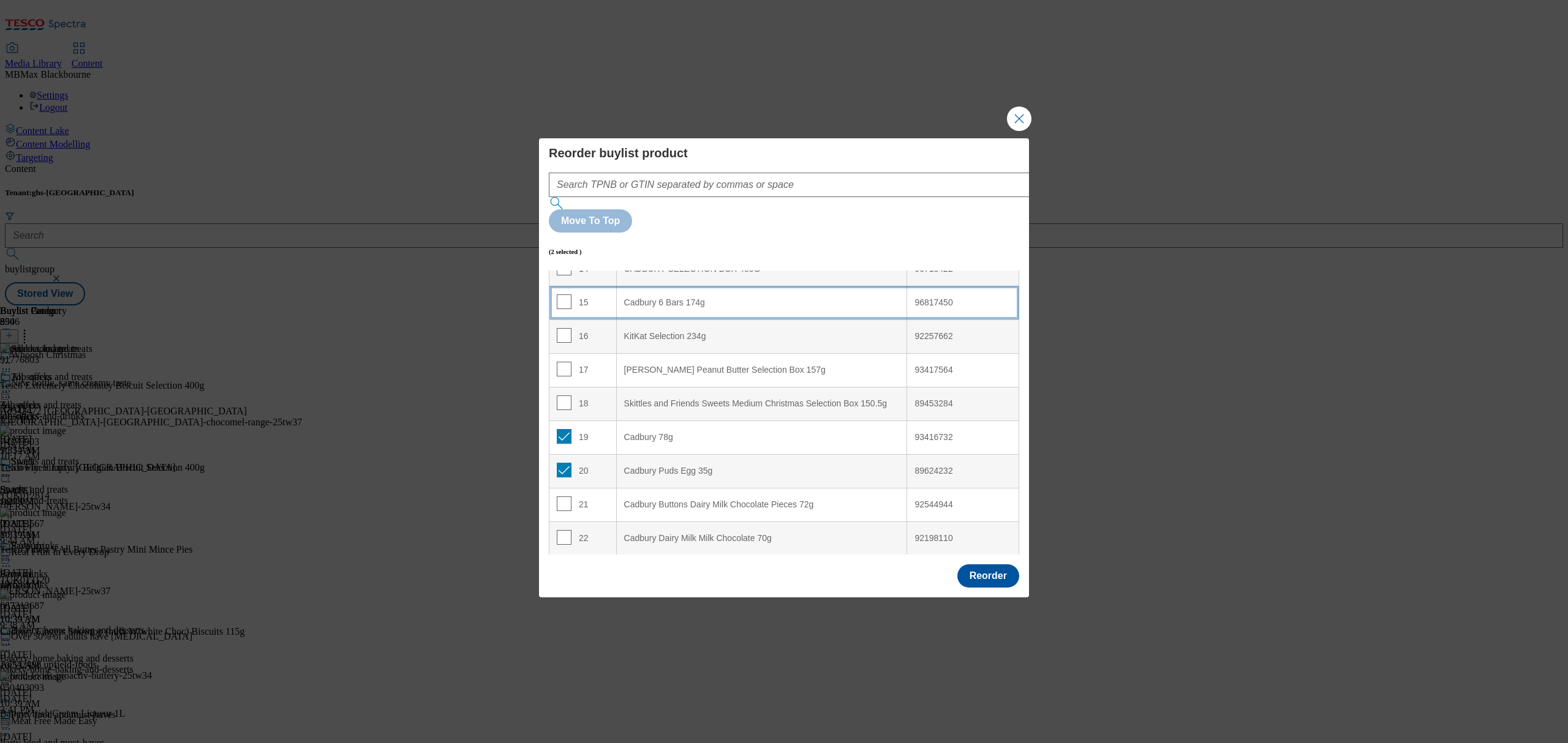
click at [576, 295] on div "15" at bounding box center [583, 303] width 52 height 18
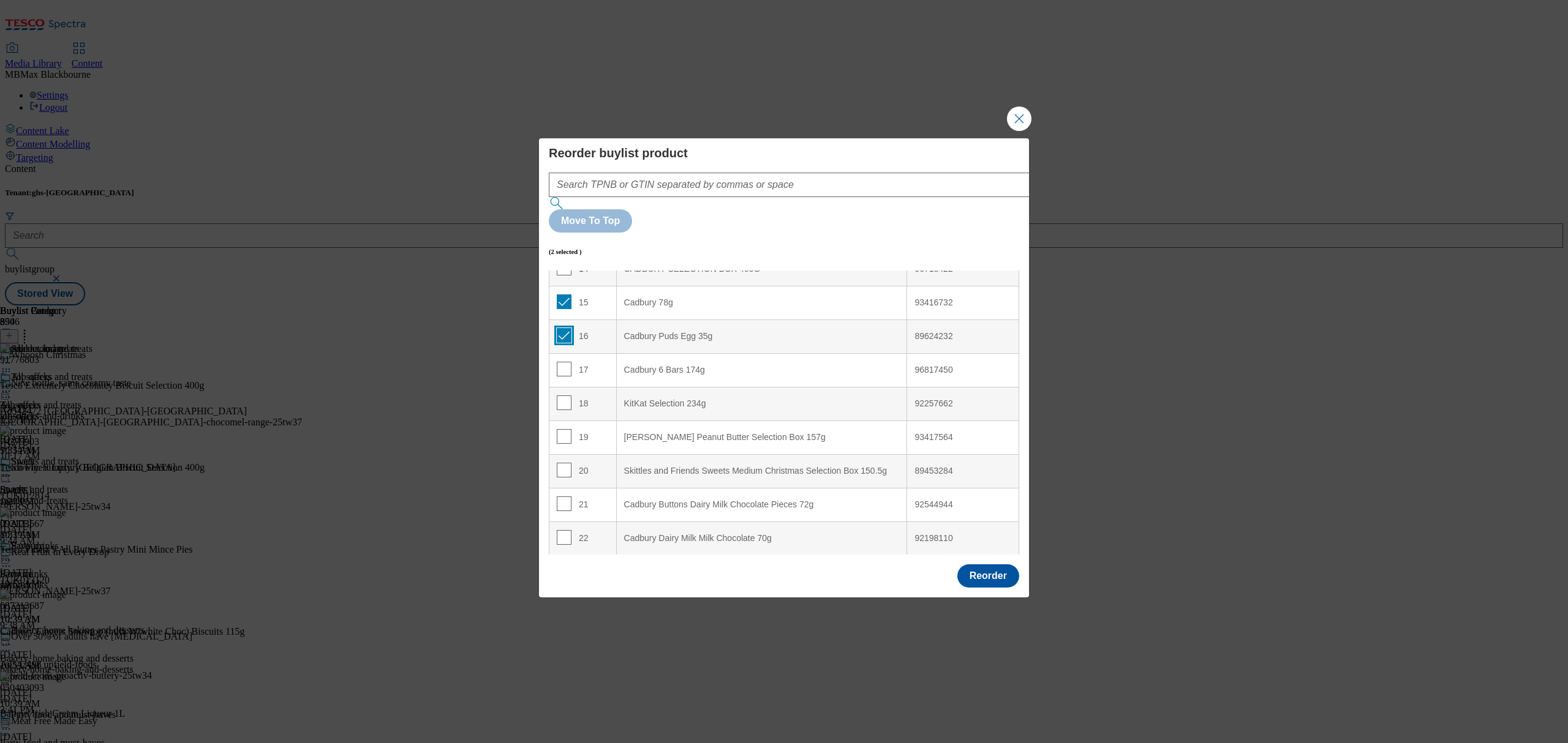
click at [563, 328] on input "Modal" at bounding box center [564, 335] width 15 height 15
checkbox input "false"
click at [563, 286] on td "15" at bounding box center [583, 303] width 68 height 33
click at [563, 295] on input "Modal" at bounding box center [564, 302] width 15 height 15
checkbox input "false"
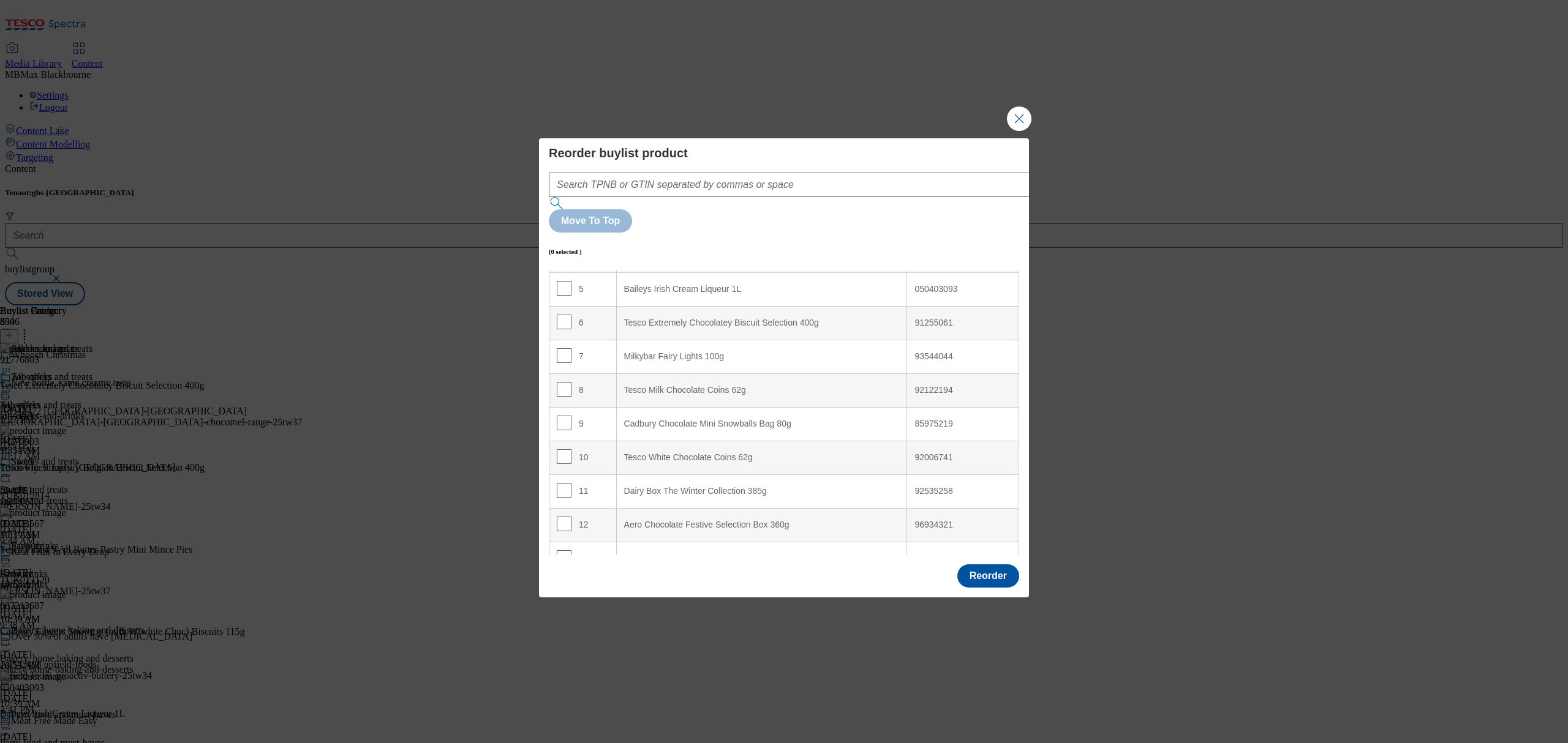
scroll to position [163, 0]
click at [567, 386] on input "Modal" at bounding box center [564, 393] width 15 height 15
checkbox input "true"
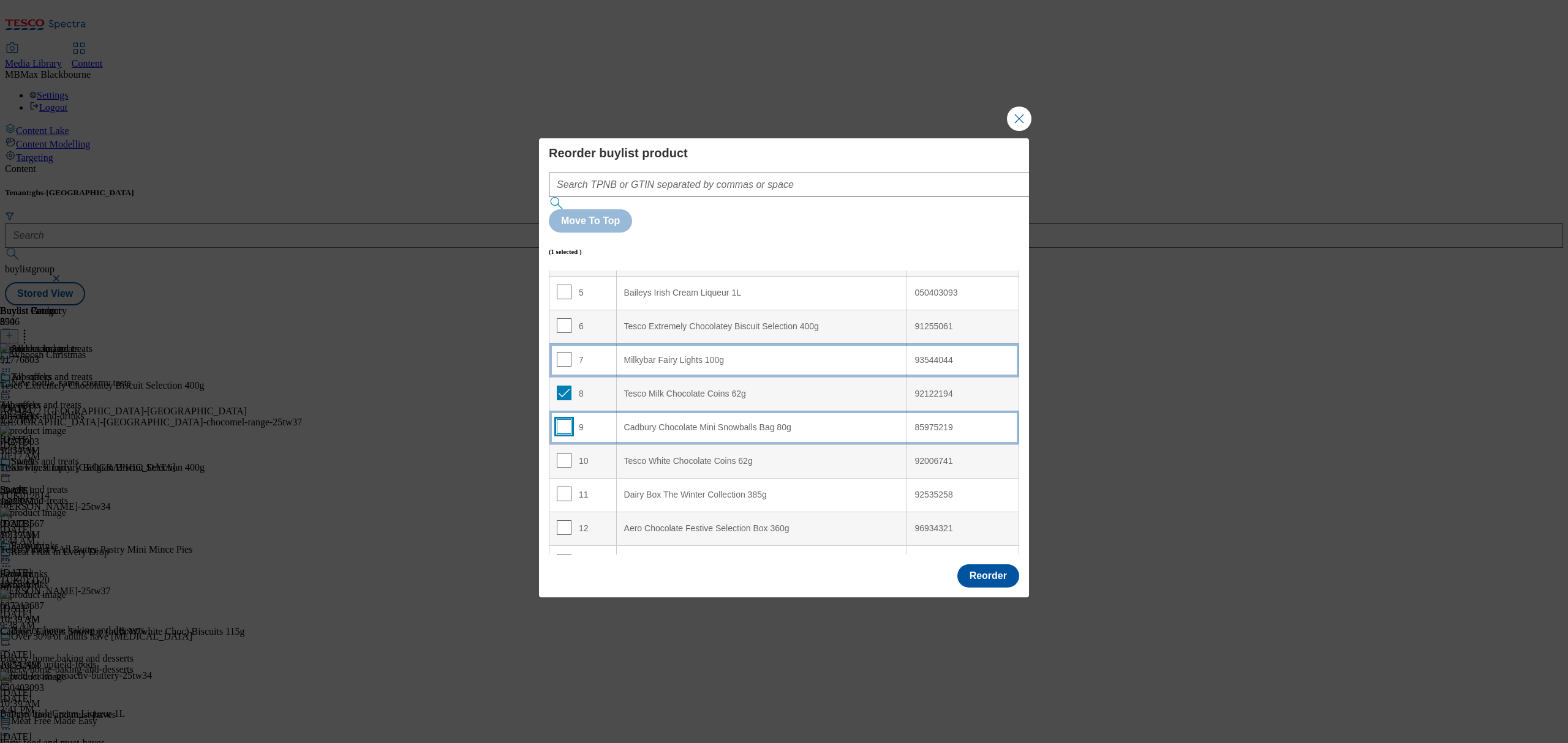
click at [561, 419] on input "Modal" at bounding box center [564, 426] width 15 height 15
checkbox input "true"
click at [562, 444] on td "10" at bounding box center [583, 461] width 68 height 33
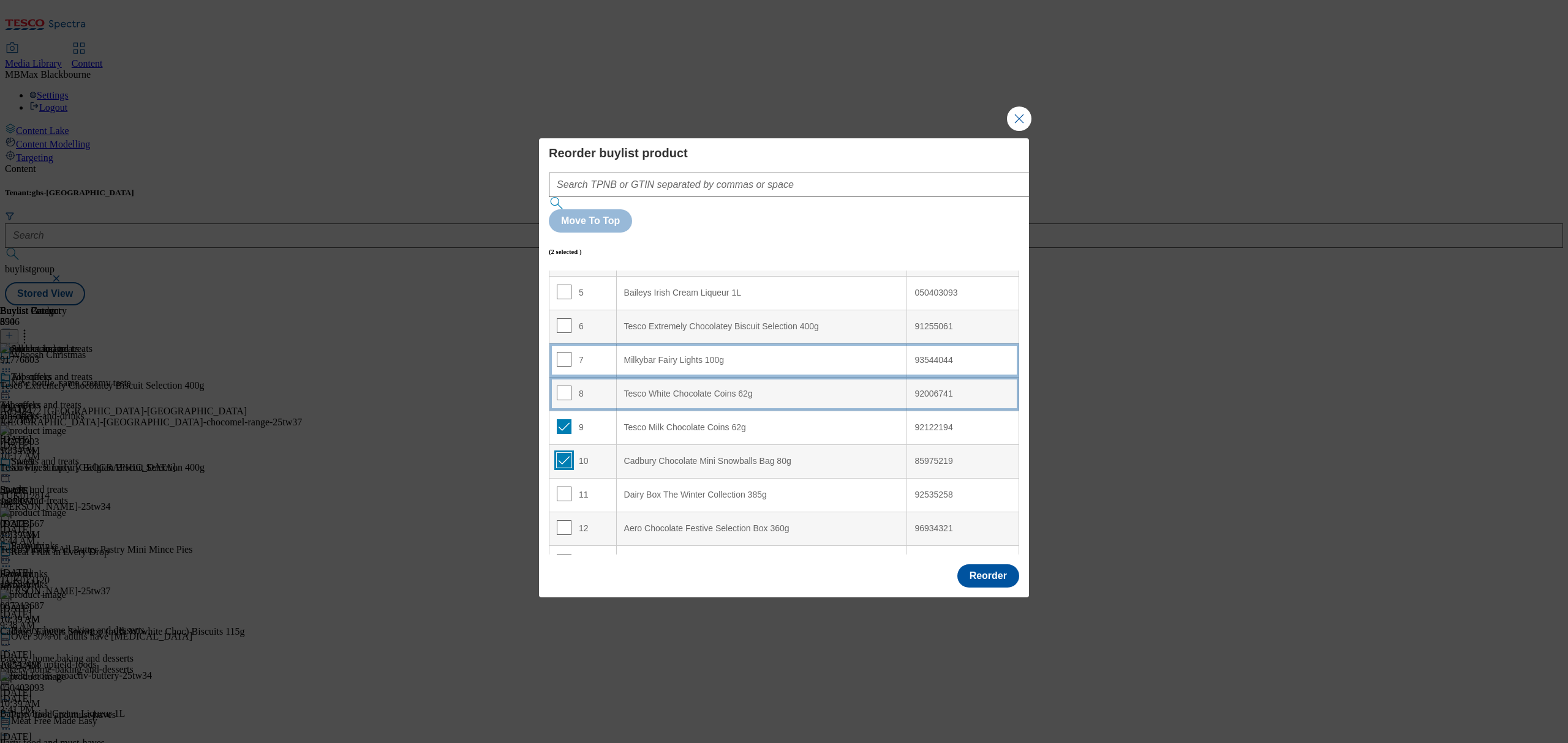
click at [563, 453] on input "Modal" at bounding box center [564, 461] width 15 height 15
checkbox input "false"
click at [561, 487] on input "Modal" at bounding box center [564, 494] width 15 height 15
checkbox input "true"
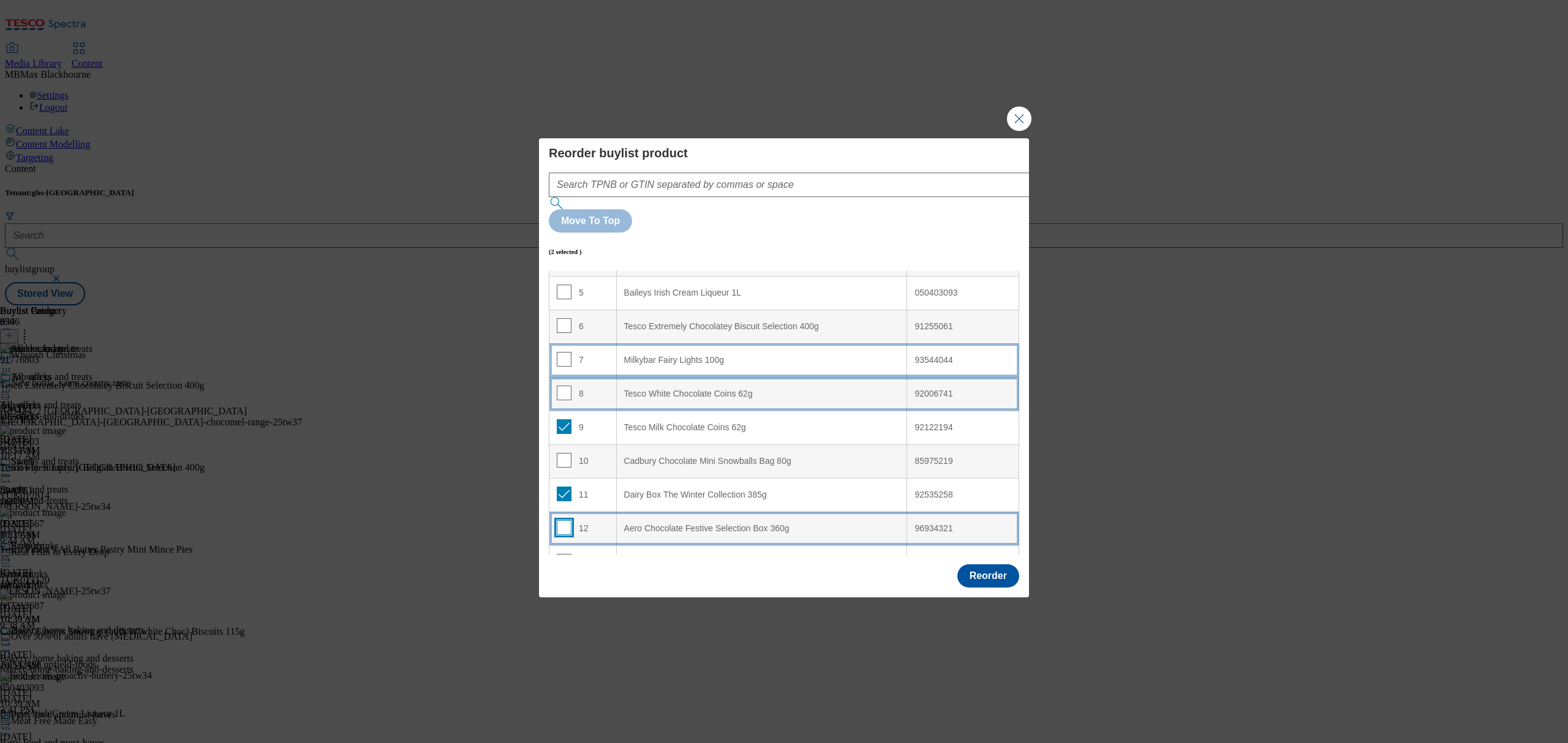
click at [562, 520] on input "Modal" at bounding box center [564, 527] width 15 height 15
checkbox input "true"
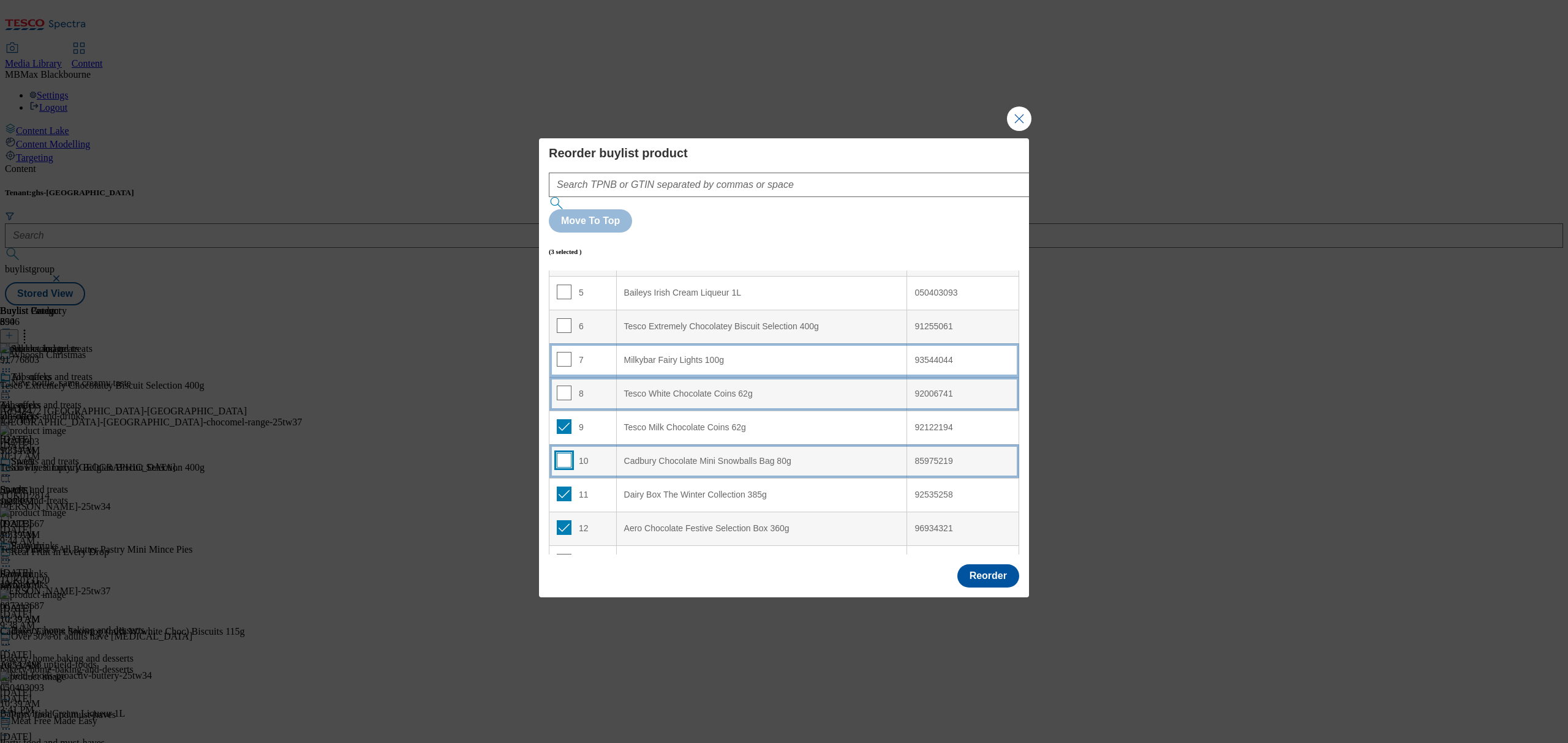
click at [566, 453] on input "Modal" at bounding box center [564, 461] width 15 height 15
checkbox input "true"
click at [565, 377] on td "8" at bounding box center [583, 394] width 68 height 33
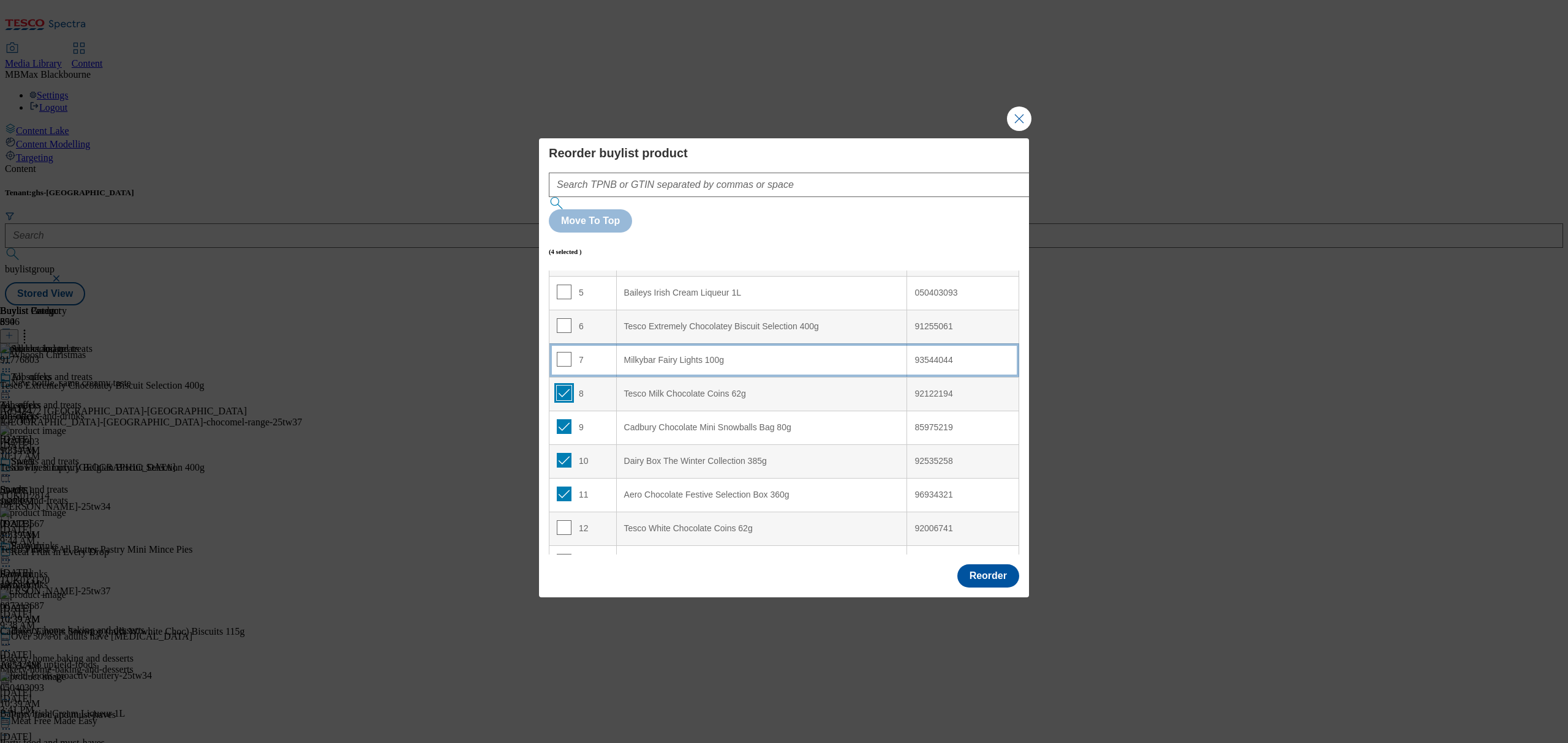
click at [565, 386] on input "Modal" at bounding box center [564, 393] width 15 height 15
checkbox input "false"
click at [562, 419] on input "Modal" at bounding box center [564, 426] width 15 height 15
checkbox input "false"
click at [563, 453] on input "Modal" at bounding box center [564, 461] width 15 height 15
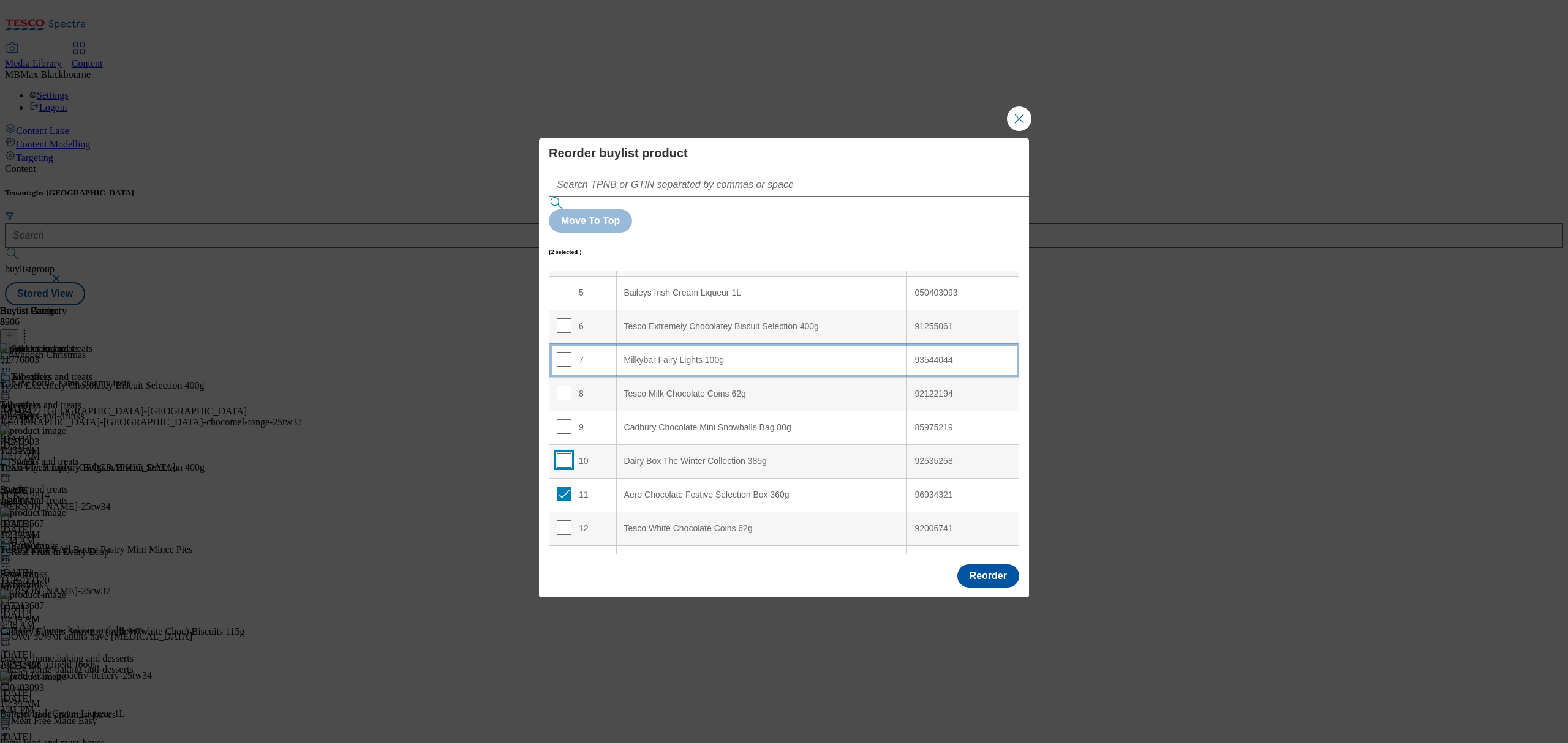
checkbox input "false"
click at [560, 478] on td "11" at bounding box center [583, 495] width 68 height 33
click at [565, 478] on td "11" at bounding box center [583, 495] width 68 height 33
click at [563, 487] on input "Modal" at bounding box center [564, 494] width 15 height 15
checkbox input "false"
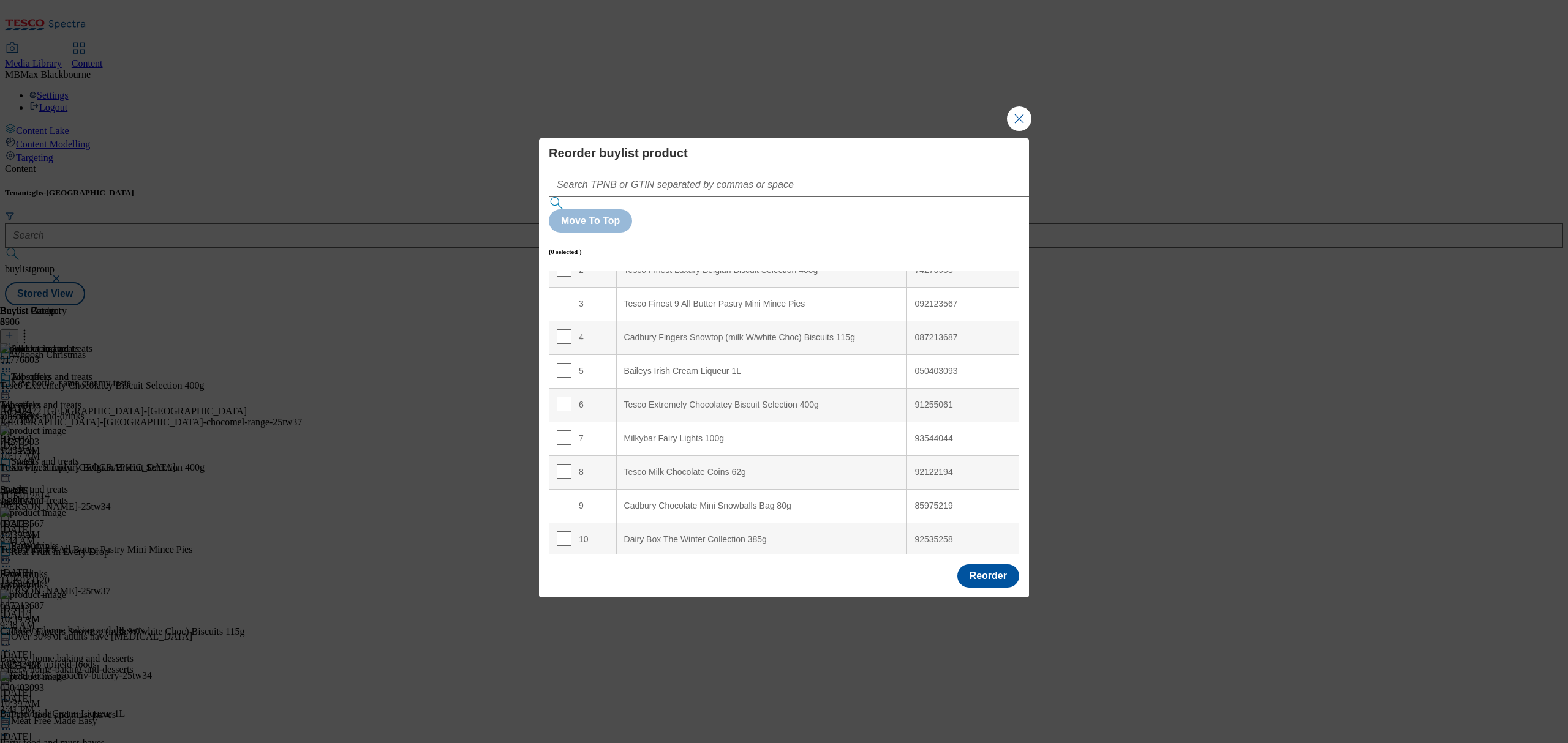
scroll to position [0, 0]
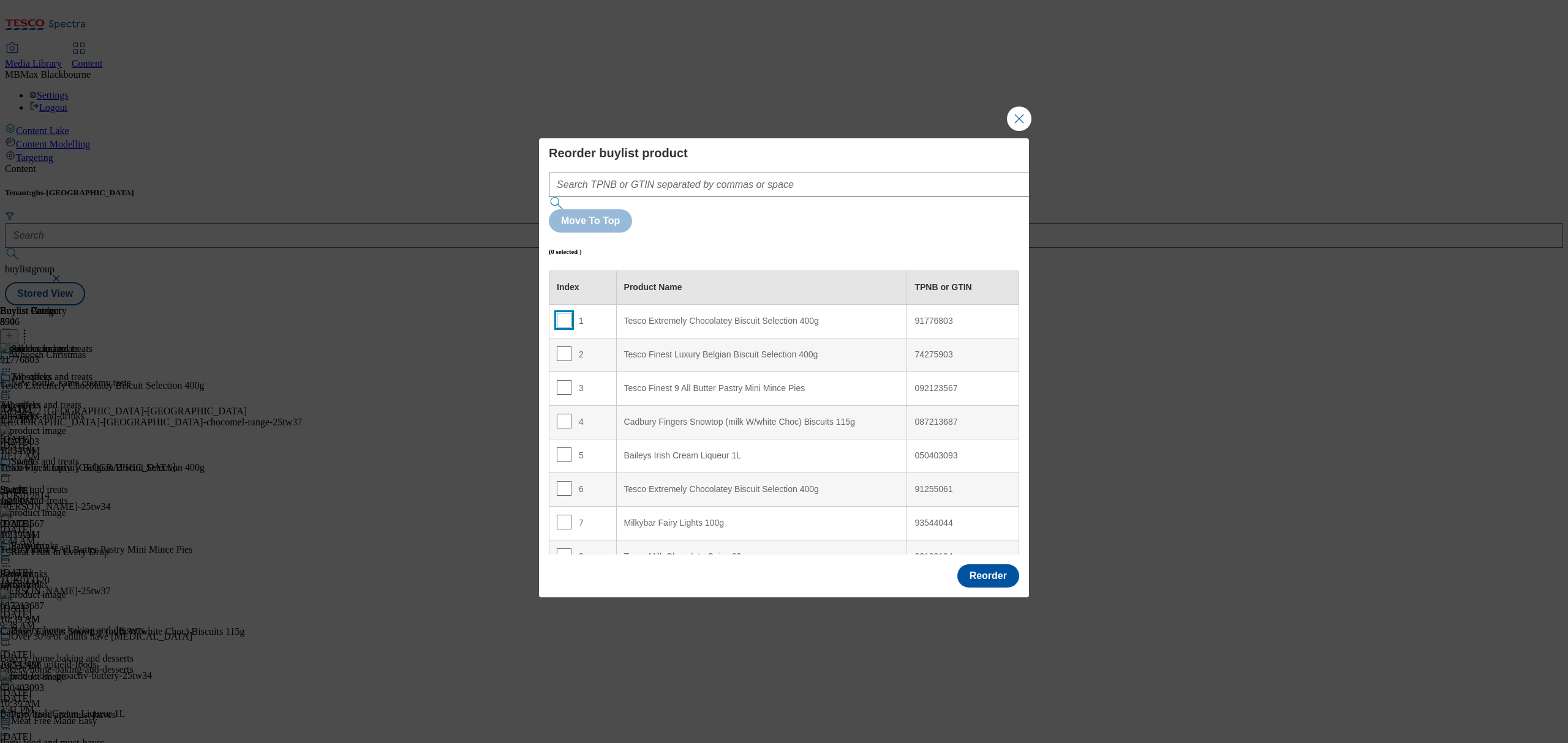
click at [567, 313] on input "Modal" at bounding box center [564, 320] width 15 height 15
checkbox input "true"
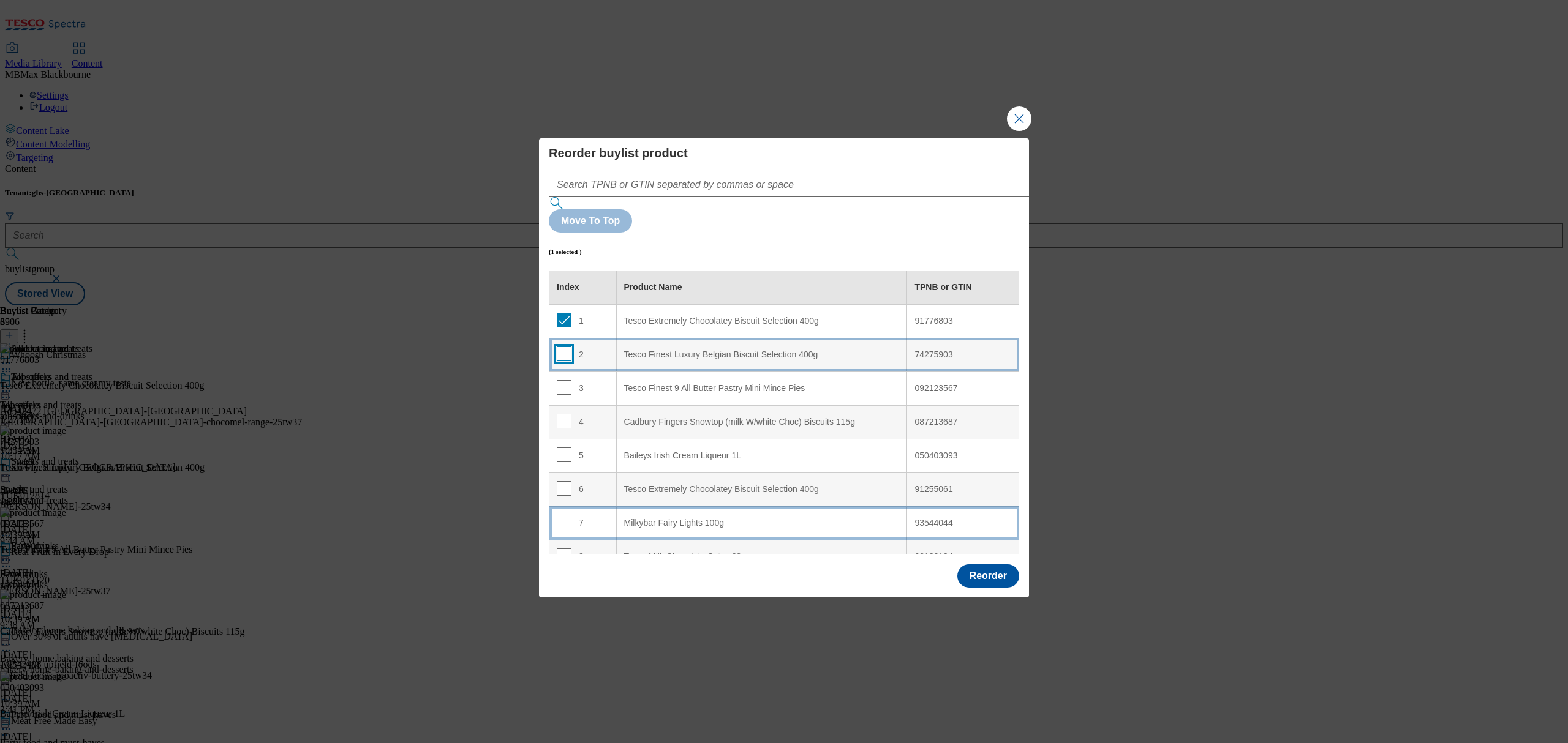
click at [562, 346] on input "Modal" at bounding box center [564, 353] width 15 height 15
checkbox input "true"
click at [564, 380] on input "Modal" at bounding box center [564, 388] width 15 height 15
checkbox input "true"
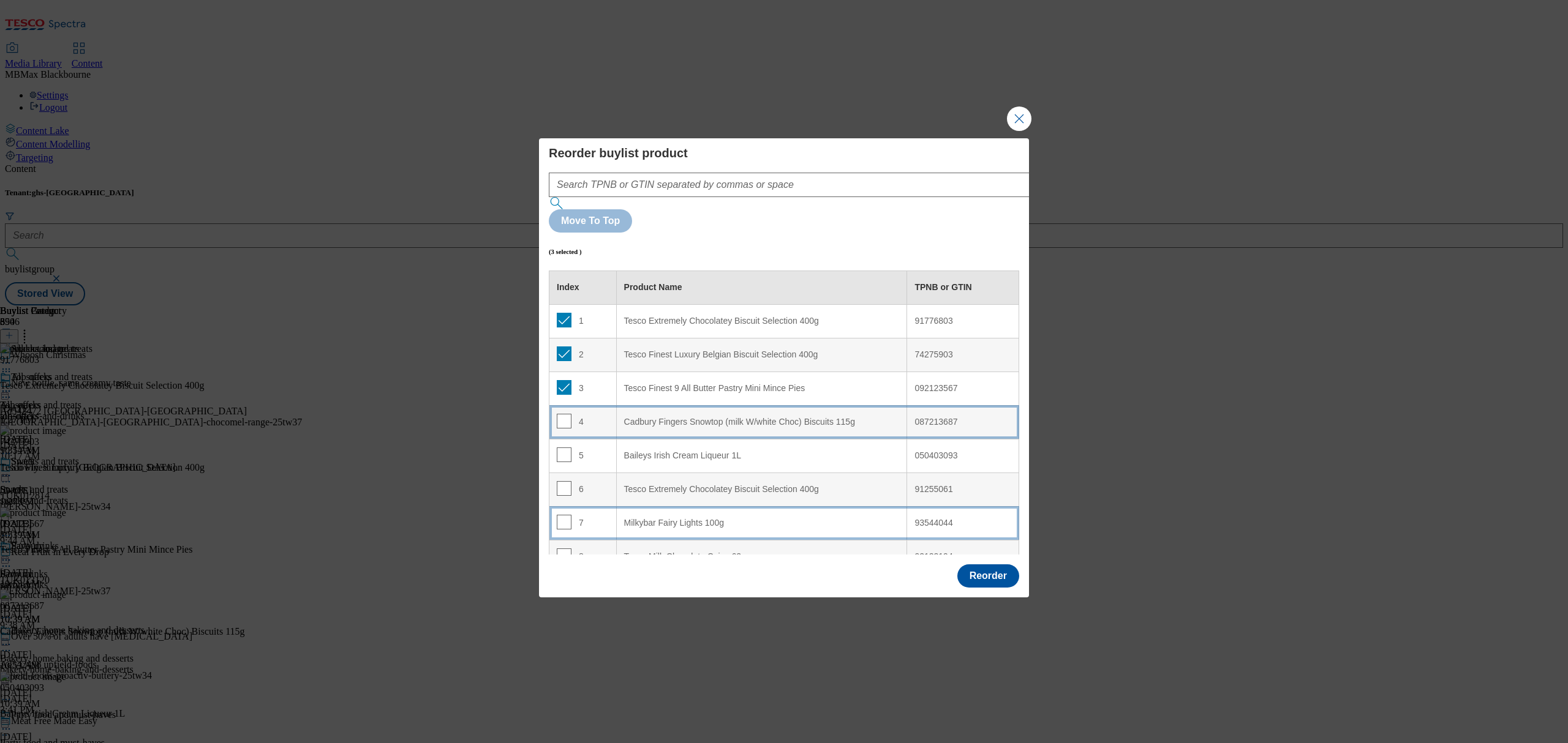
click at [567, 405] on td "4" at bounding box center [583, 422] width 68 height 33
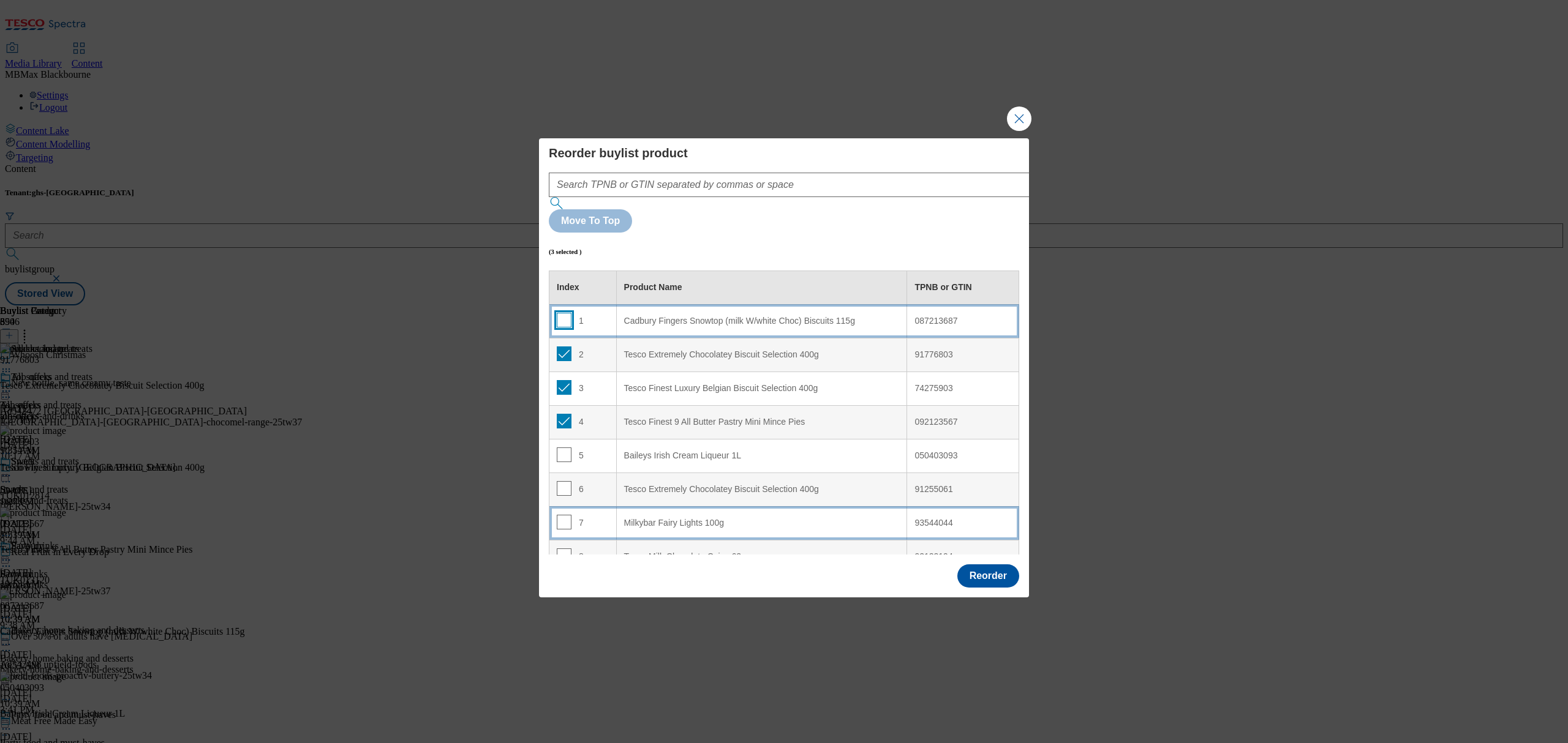
click at [564, 313] on input "Modal" at bounding box center [564, 320] width 15 height 15
click at [589, 304] on td "1" at bounding box center [583, 321] width 68 height 33
click at [568, 313] on input "Modal" at bounding box center [564, 320] width 15 height 15
checkbox input "false"
click at [611, 304] on td "1" at bounding box center [583, 321] width 68 height 33
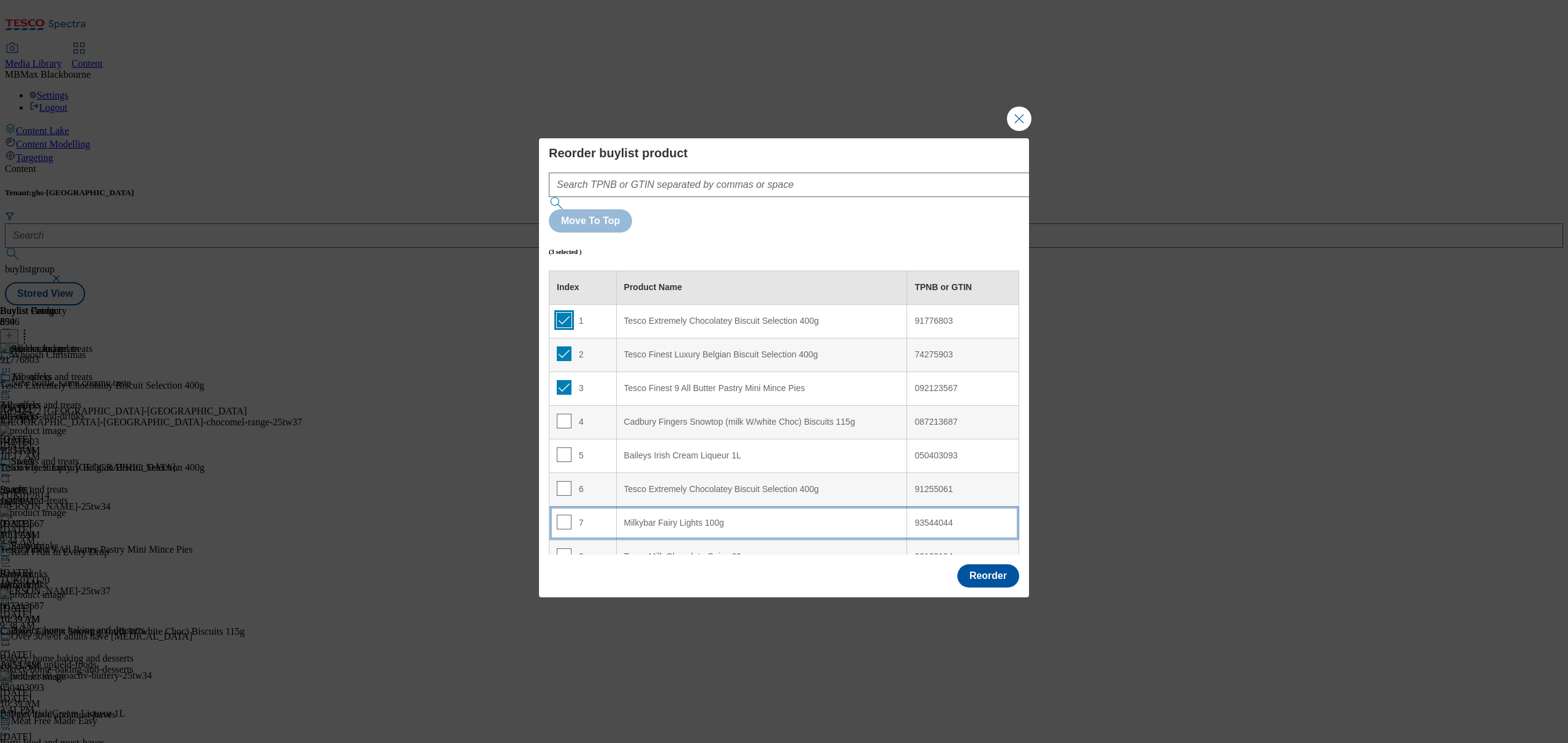
click at [561, 313] on input "Modal" at bounding box center [564, 320] width 15 height 15
checkbox input "false"
click at [563, 304] on td "1" at bounding box center [583, 321] width 68 height 33
click at [563, 346] on input "Modal" at bounding box center [564, 353] width 15 height 15
checkbox input "false"
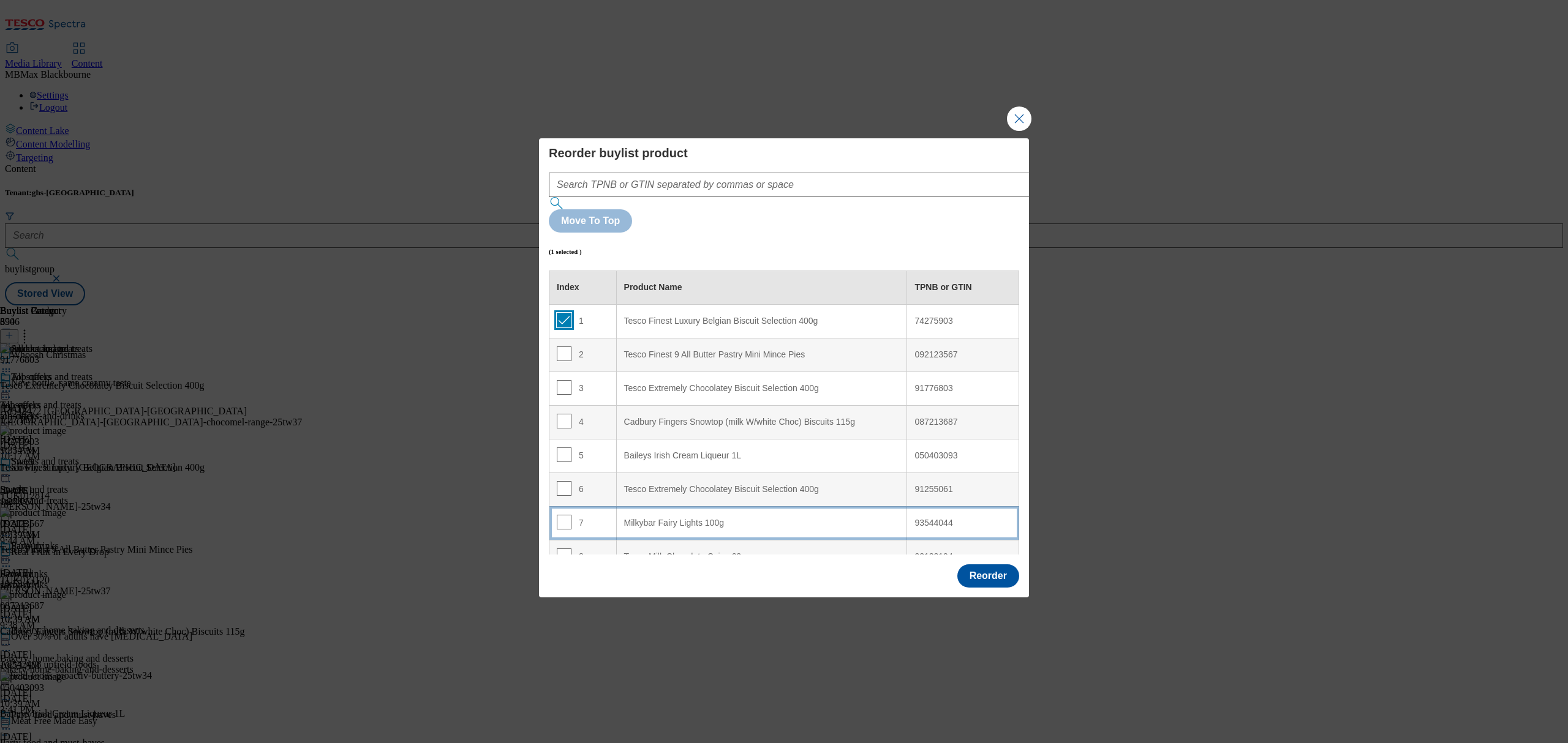
click at [561, 313] on input "Modal" at bounding box center [564, 320] width 15 height 15
checkbox input "false"
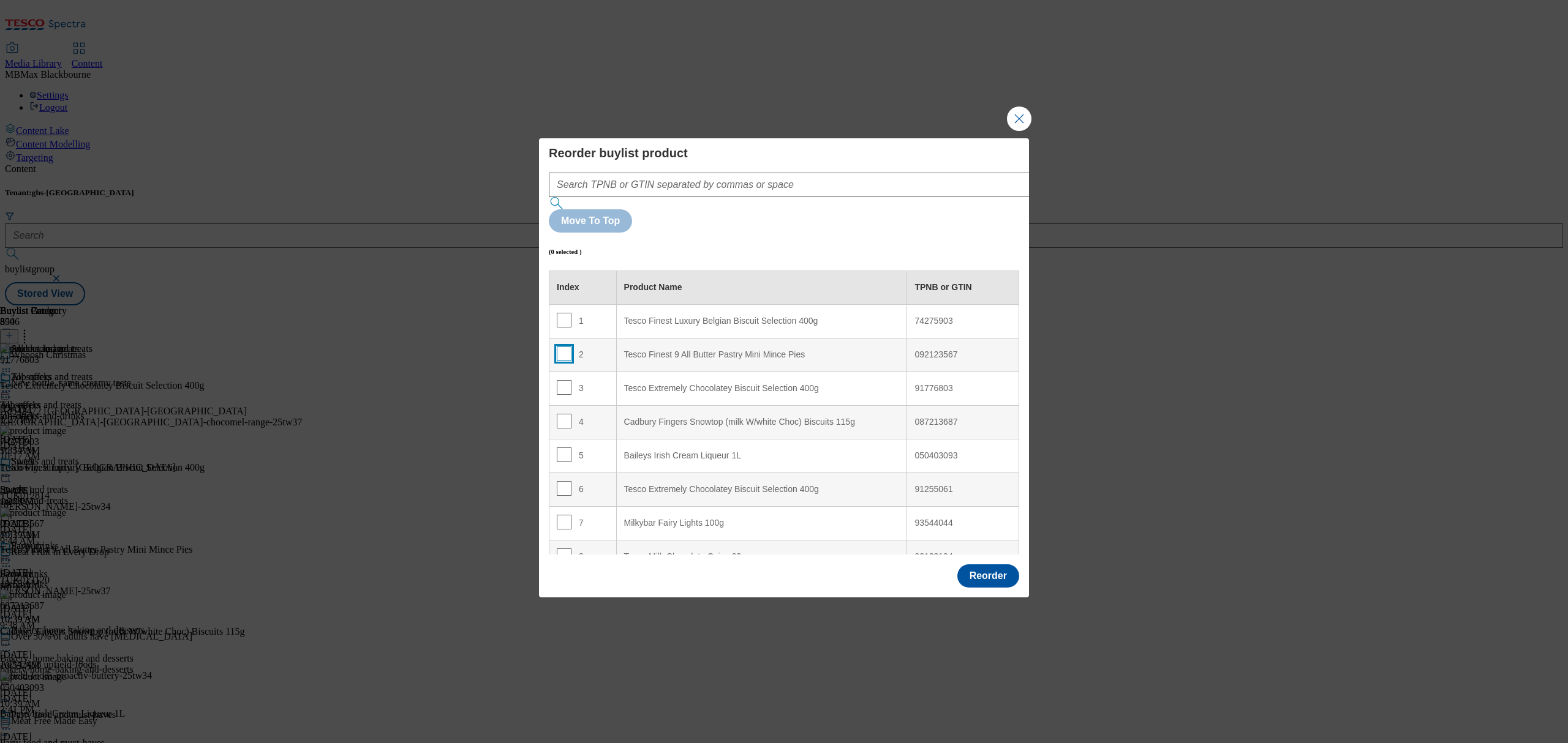
click at [567, 346] on input "Modal" at bounding box center [564, 353] width 15 height 15
click at [563, 346] on input "Modal" at bounding box center [564, 353] width 15 height 15
checkbox input "false"
click at [560, 447] on input "Modal" at bounding box center [564, 455] width 15 height 15
checkbox input "true"
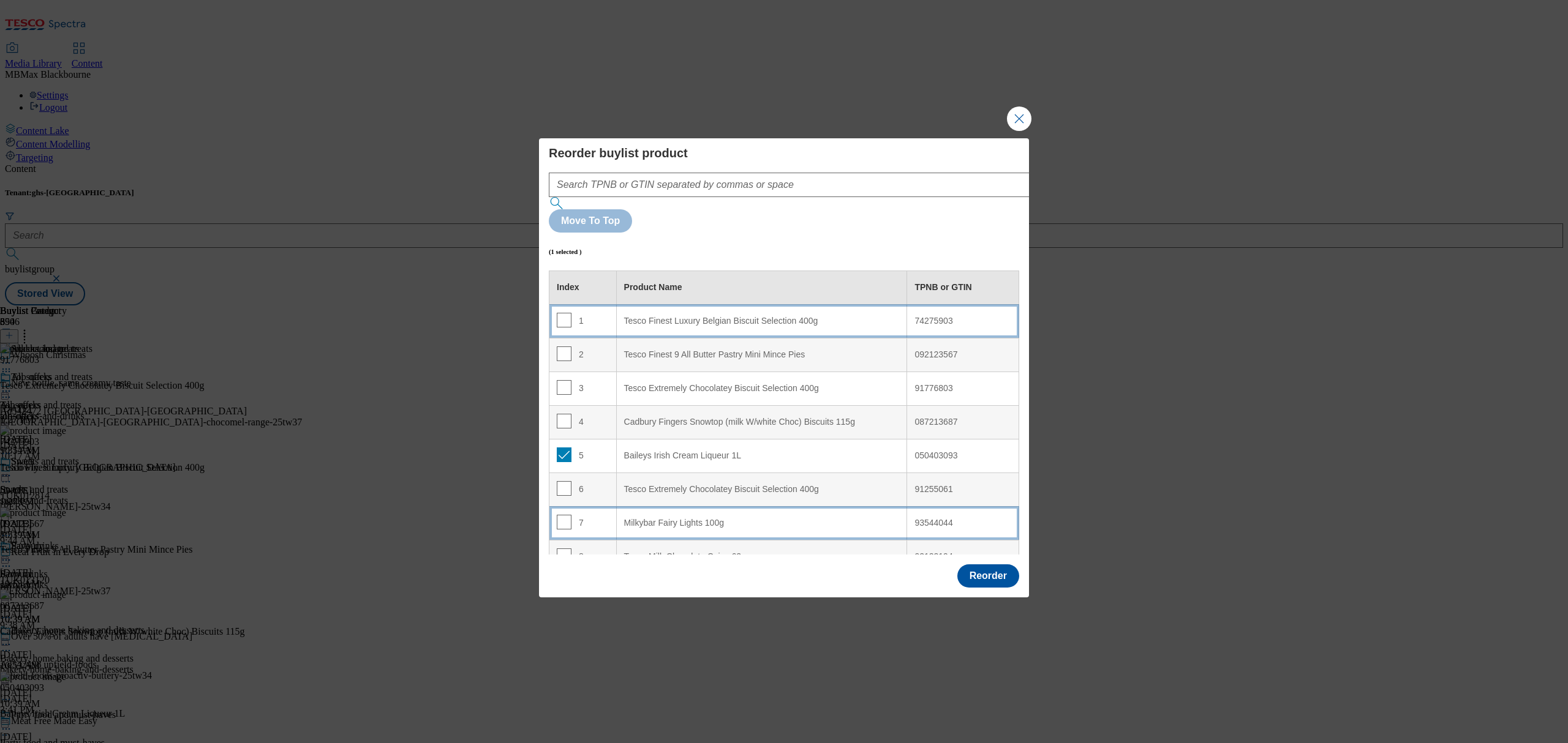
click at [608, 304] on td "1" at bounding box center [583, 321] width 68 height 33
click at [565, 313] on input "Modal" at bounding box center [564, 320] width 15 height 15
checkbox input "false"
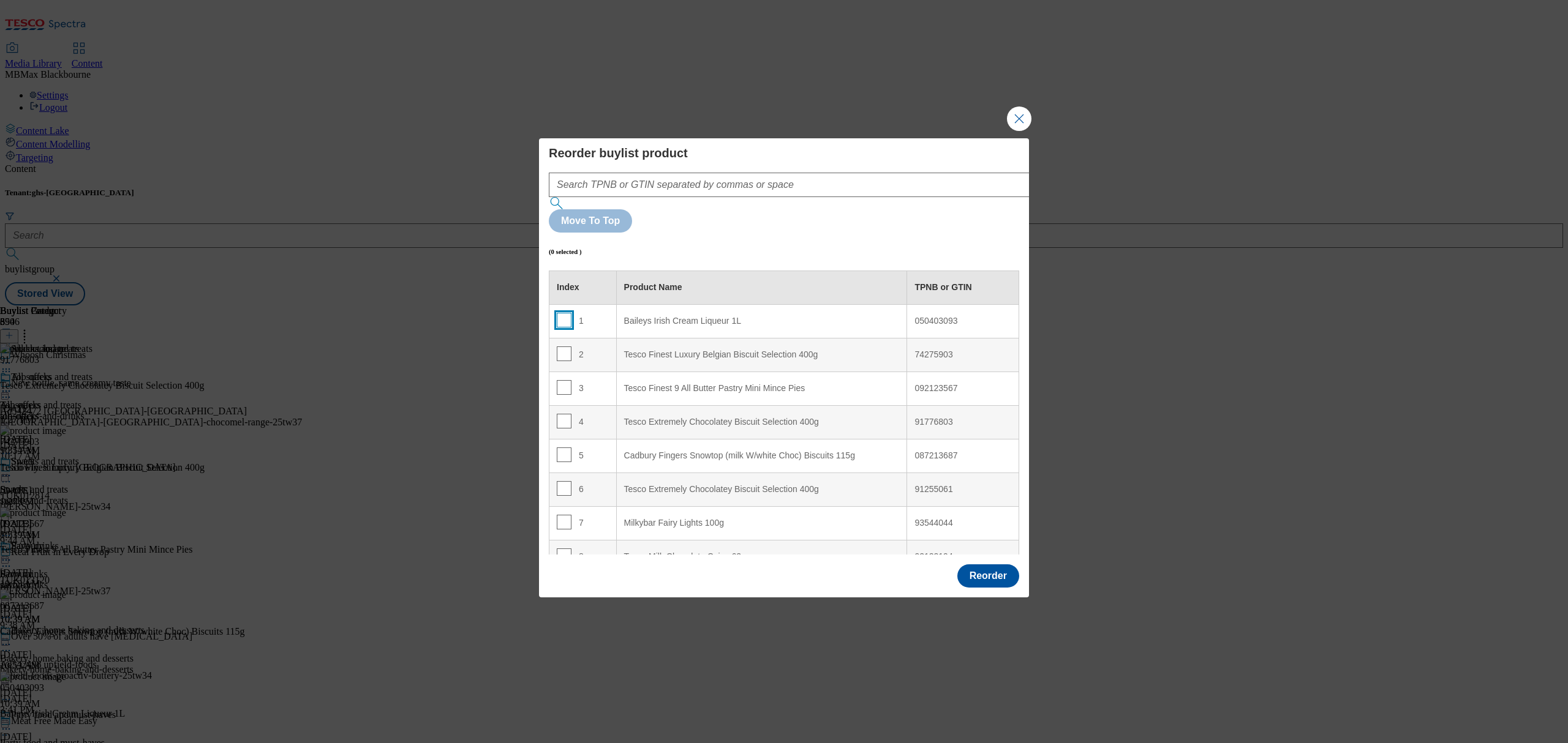
scroll to position [82, 0]
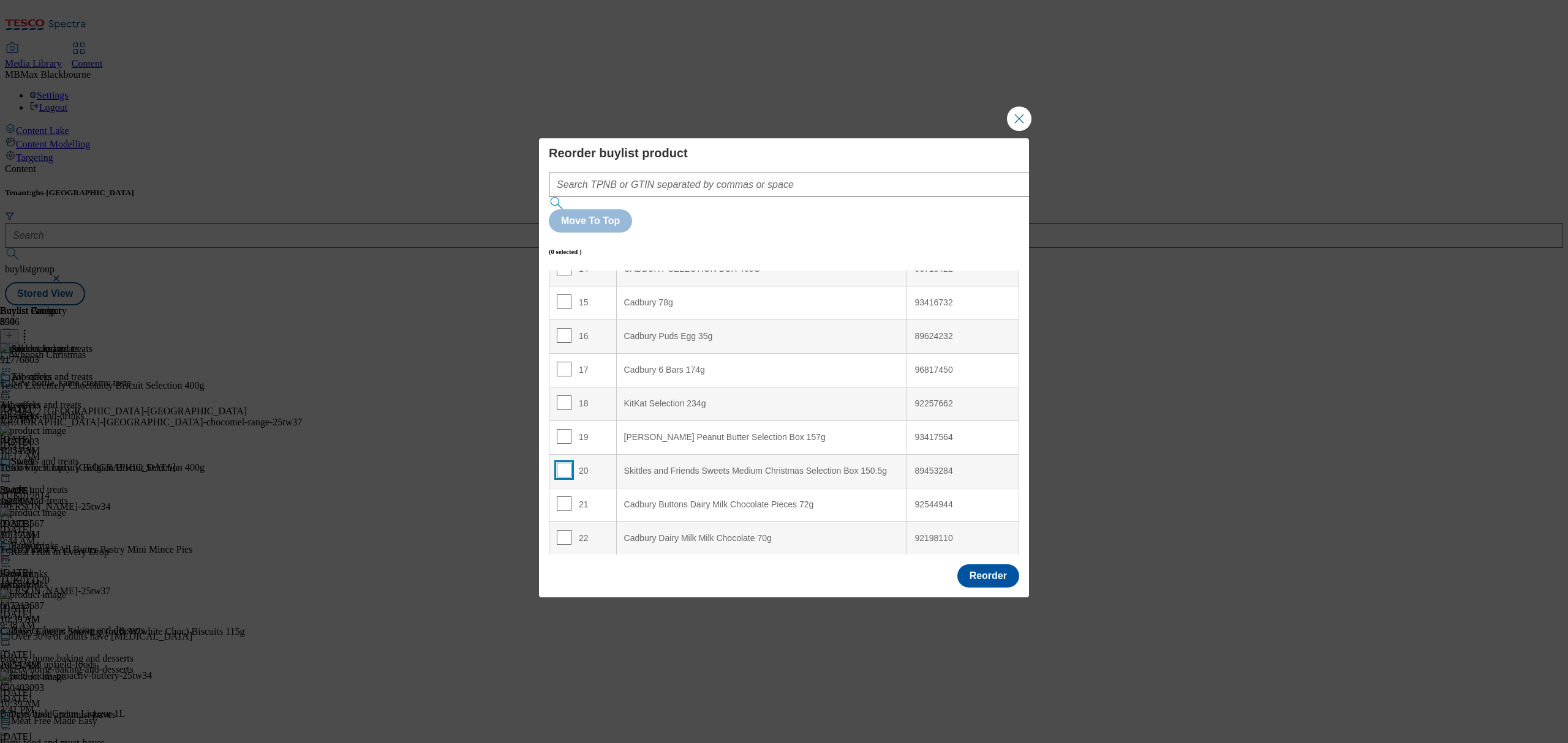
click at [562, 463] on input "Modal" at bounding box center [564, 470] width 15 height 15
checkbox input "true"
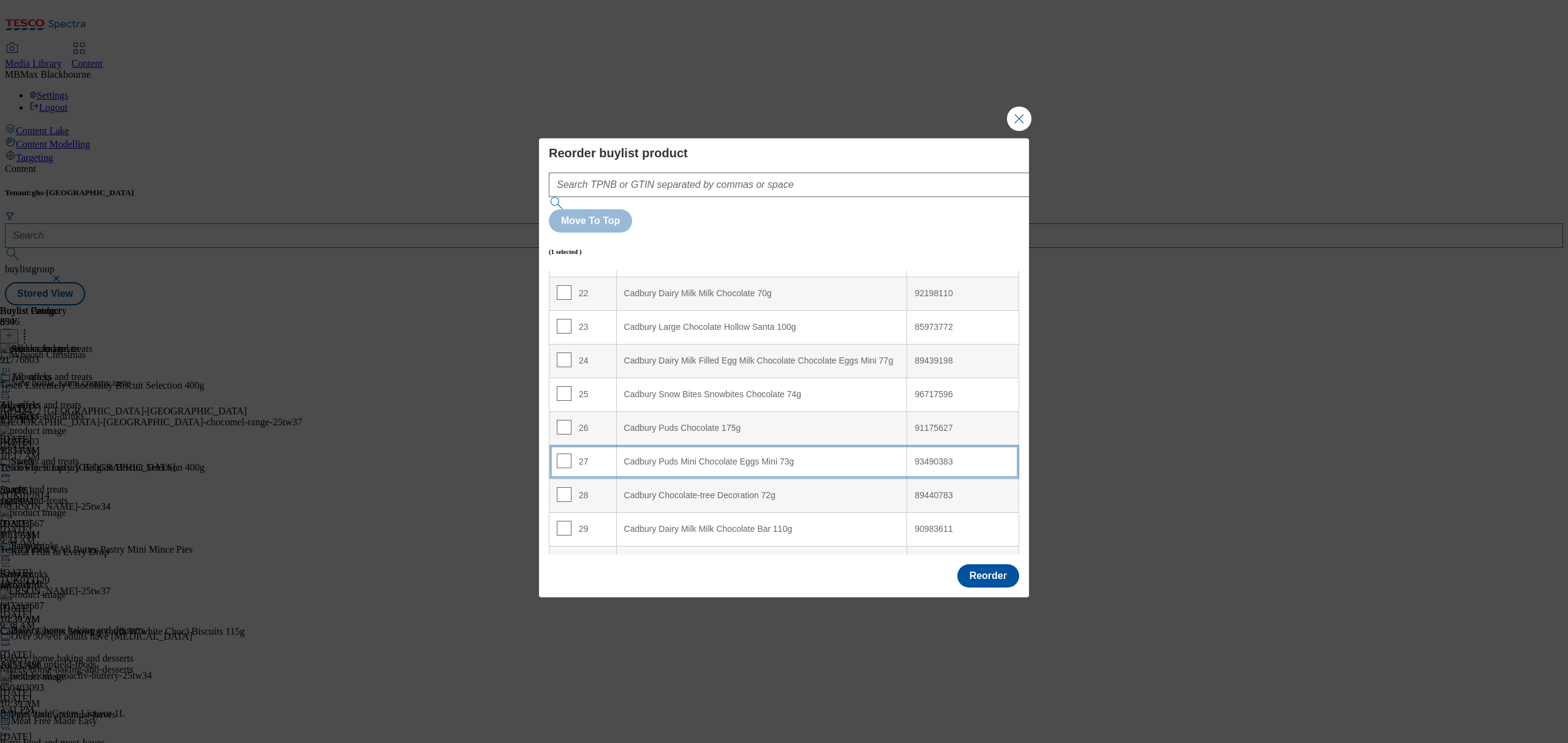
click at [561, 445] on td "27" at bounding box center [583, 462] width 68 height 33
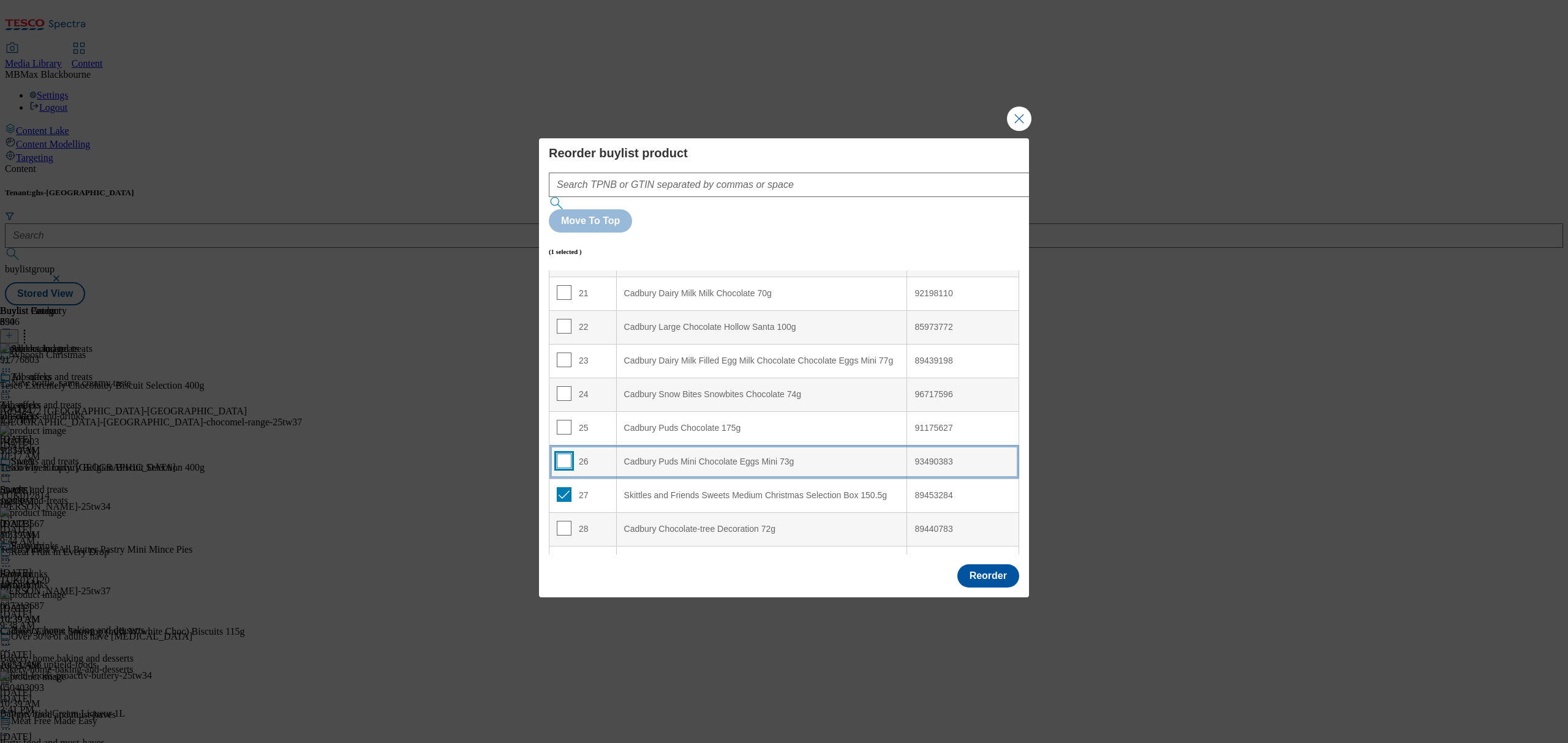
click at [563, 453] on input "Modal" at bounding box center [564, 461] width 15 height 15
checkbox input "true"
click at [569, 479] on td "27" at bounding box center [583, 495] width 68 height 33
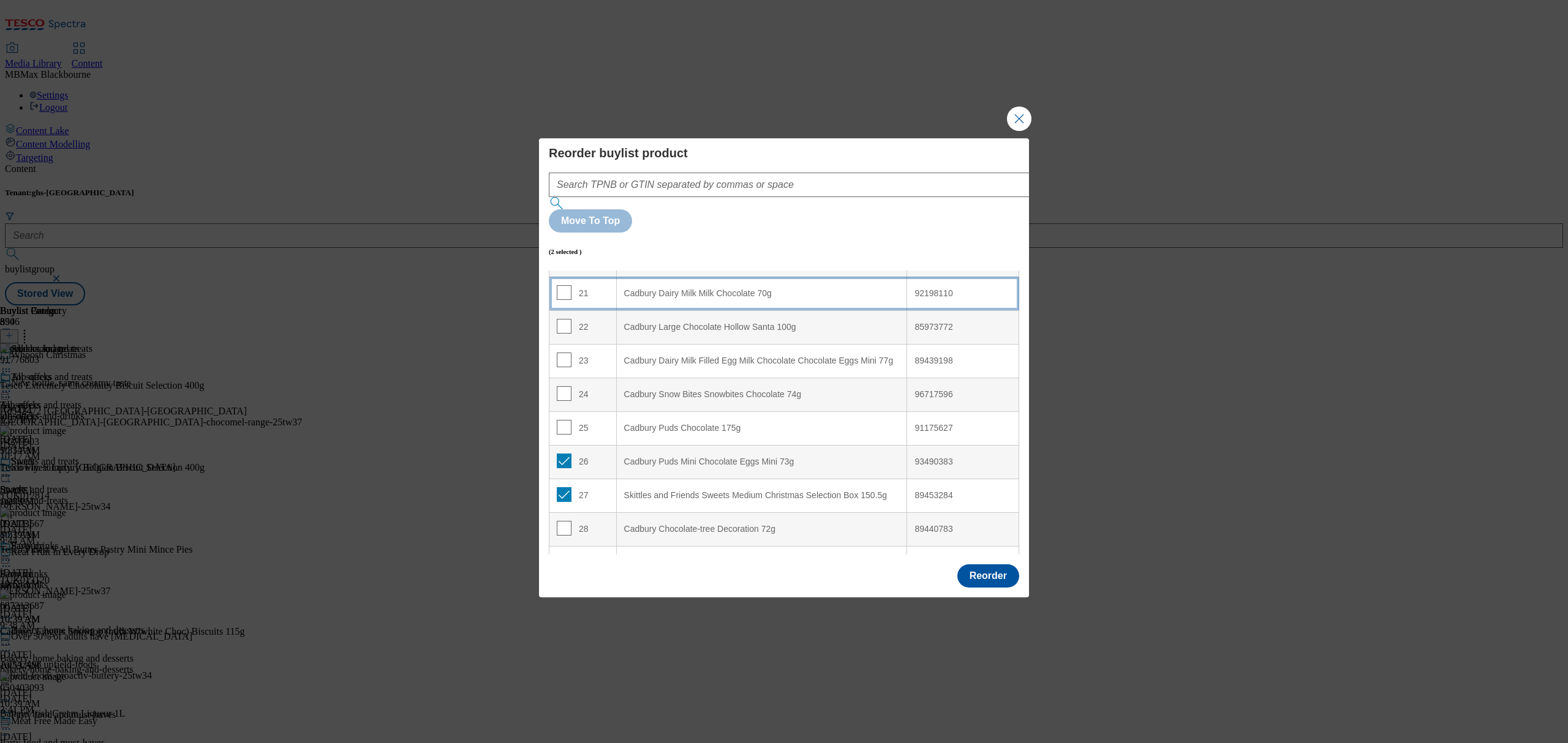
click at [597, 285] on div "21" at bounding box center [583, 294] width 52 height 18
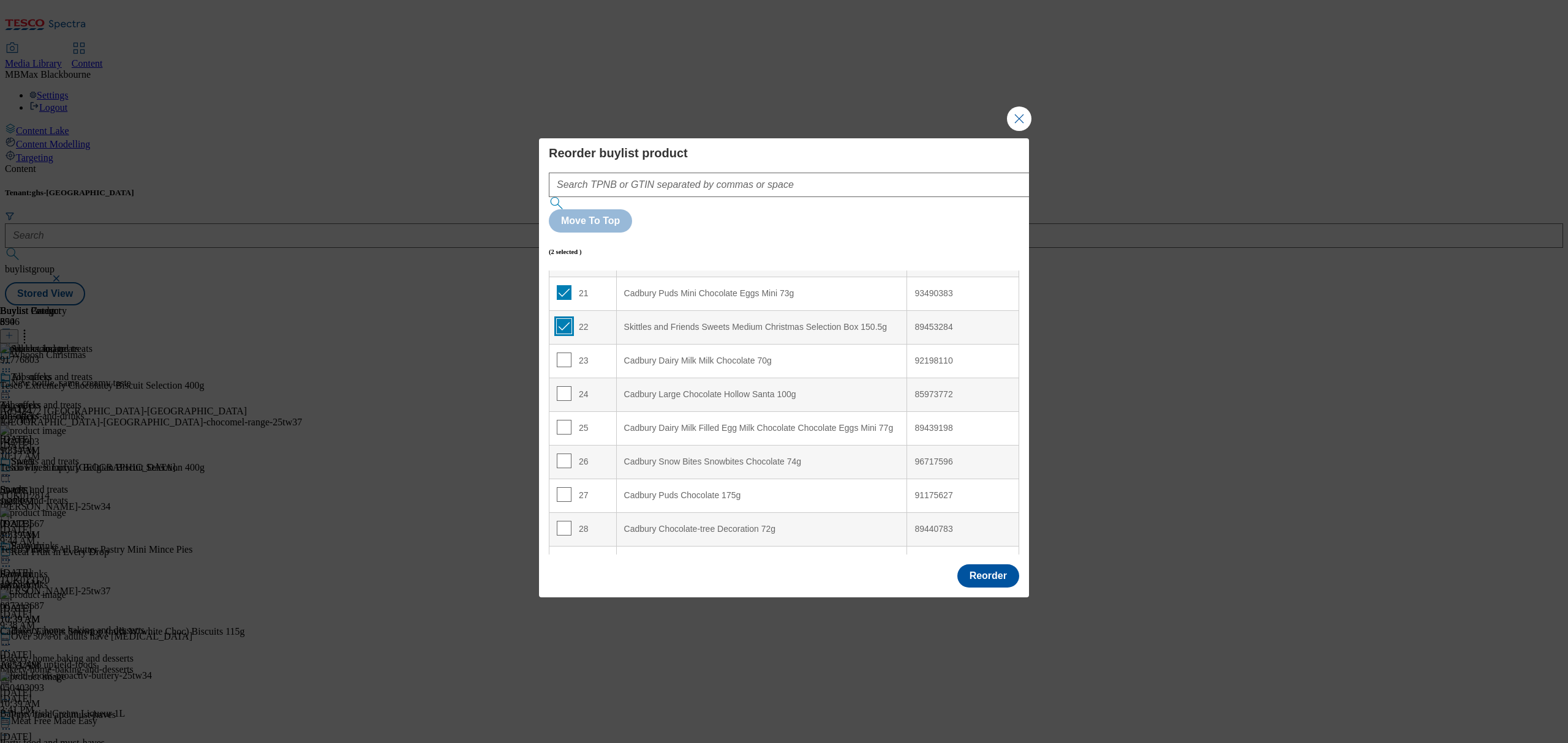
click at [569, 311] on td "22" at bounding box center [583, 327] width 68 height 33
click at [563, 319] on input "Modal" at bounding box center [564, 326] width 15 height 15
checkbox input "false"
click at [567, 285] on input "Modal" at bounding box center [564, 293] width 15 height 15
checkbox input "false"
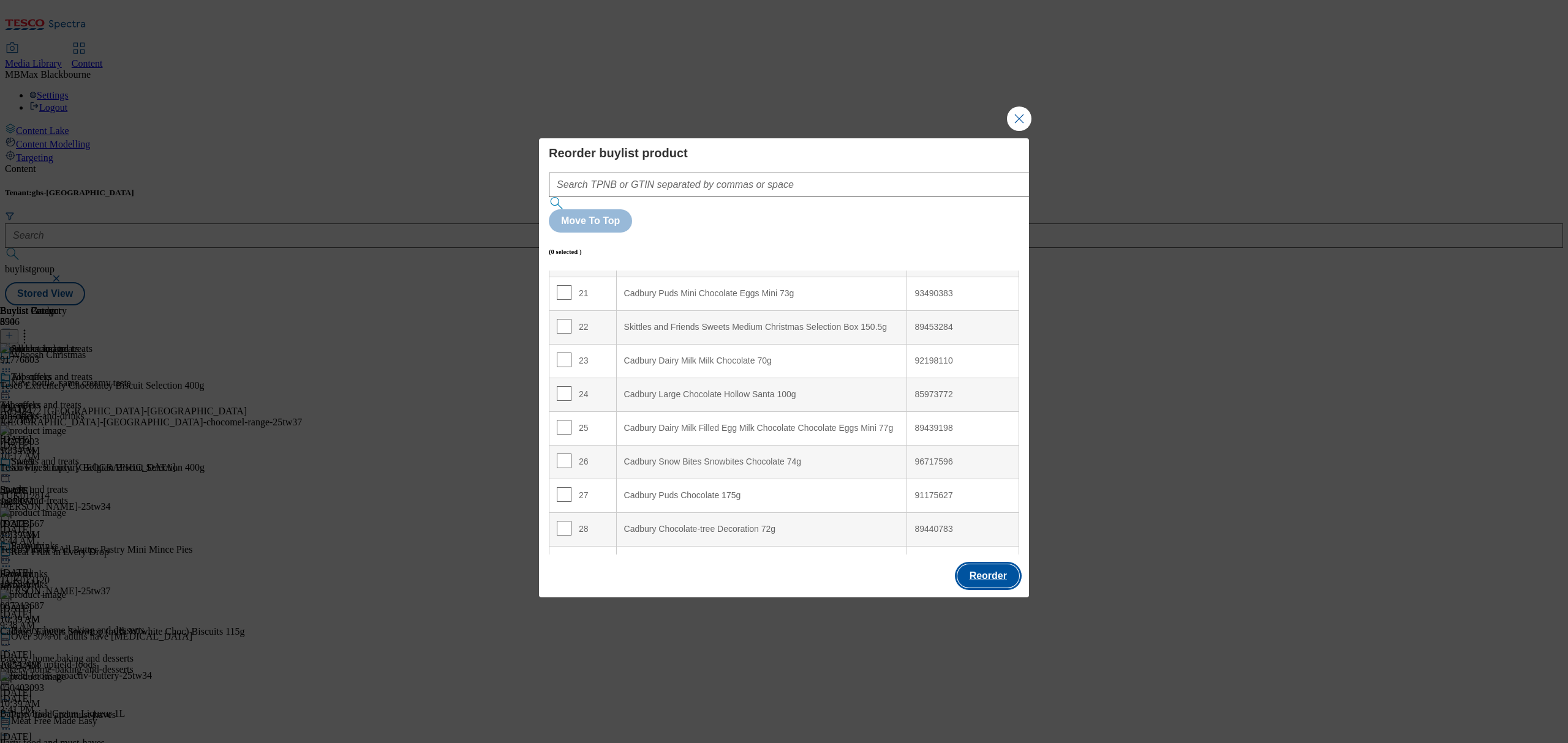
click at [975, 564] on button "Reorder" at bounding box center [988, 576] width 62 height 23
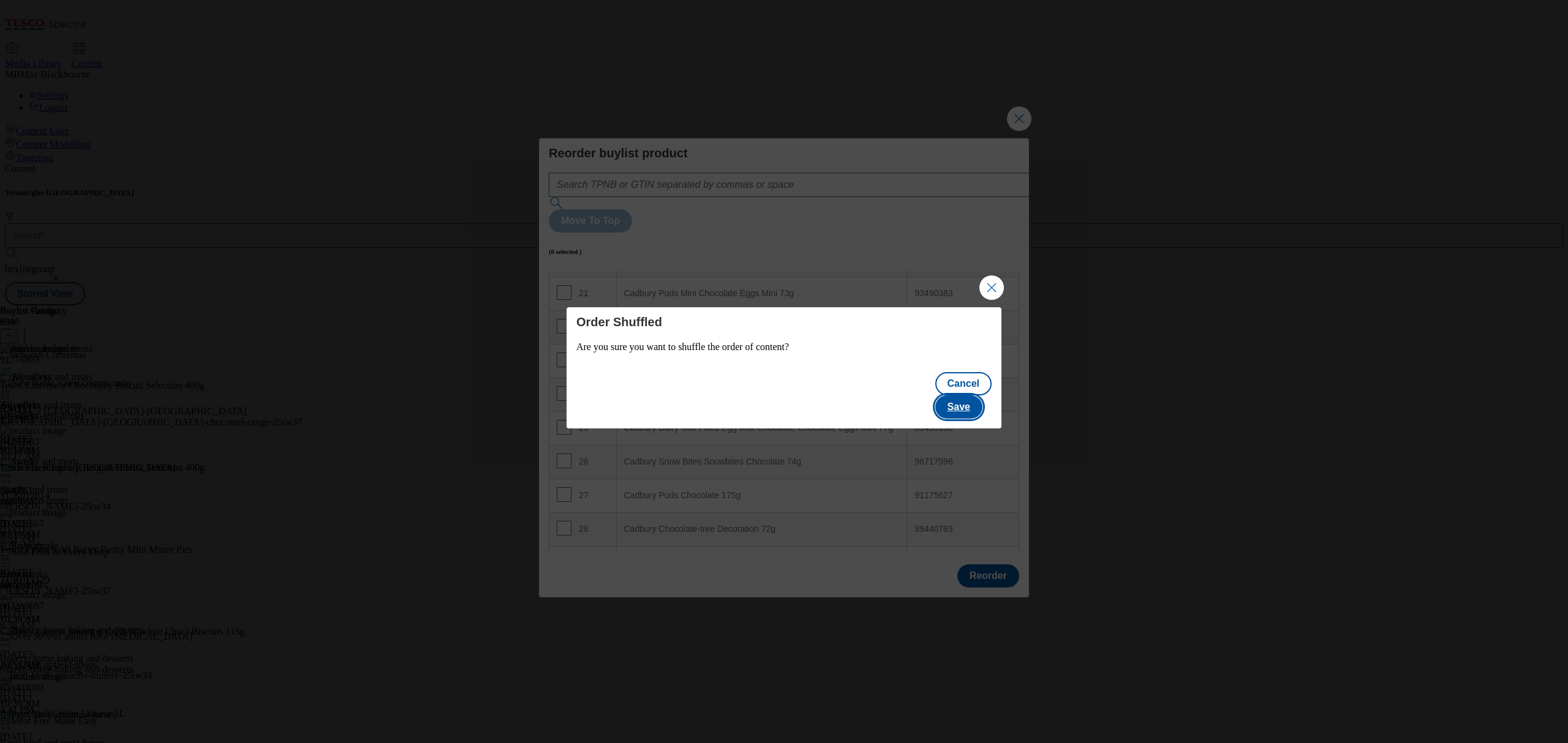
click at [961, 399] on button "Save" at bounding box center [958, 407] width 47 height 23
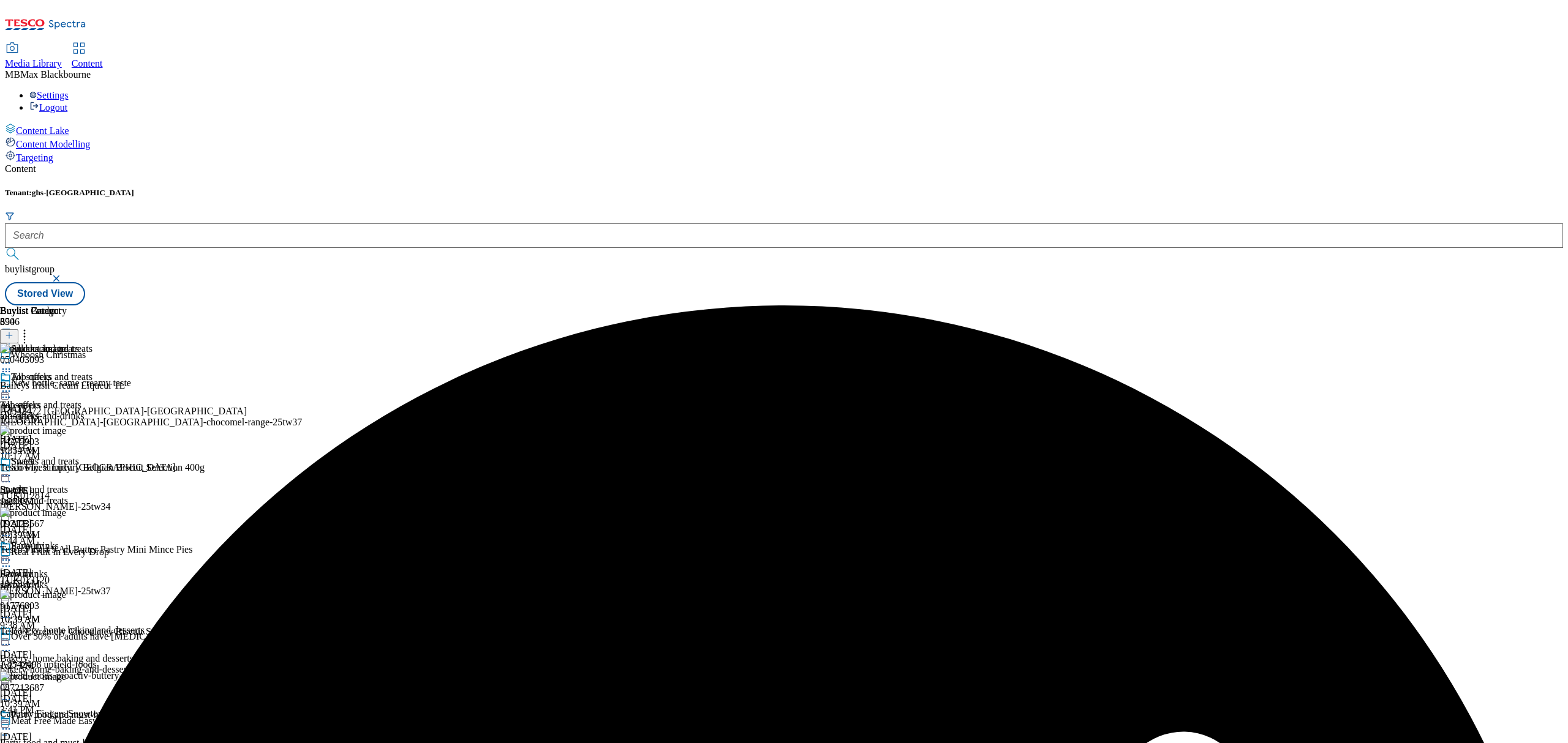
click at [92, 372] on div "All snacks and treats All snacks and treats all-snacks-and-drinks [DATE] 10:54 …" at bounding box center [46, 414] width 92 height 84
click at [12, 385] on icon at bounding box center [6, 391] width 12 height 12
click at [106, 410] on li "Edit" at bounding box center [66, 416] width 82 height 14
click at [12, 385] on icon at bounding box center [6, 391] width 12 height 12
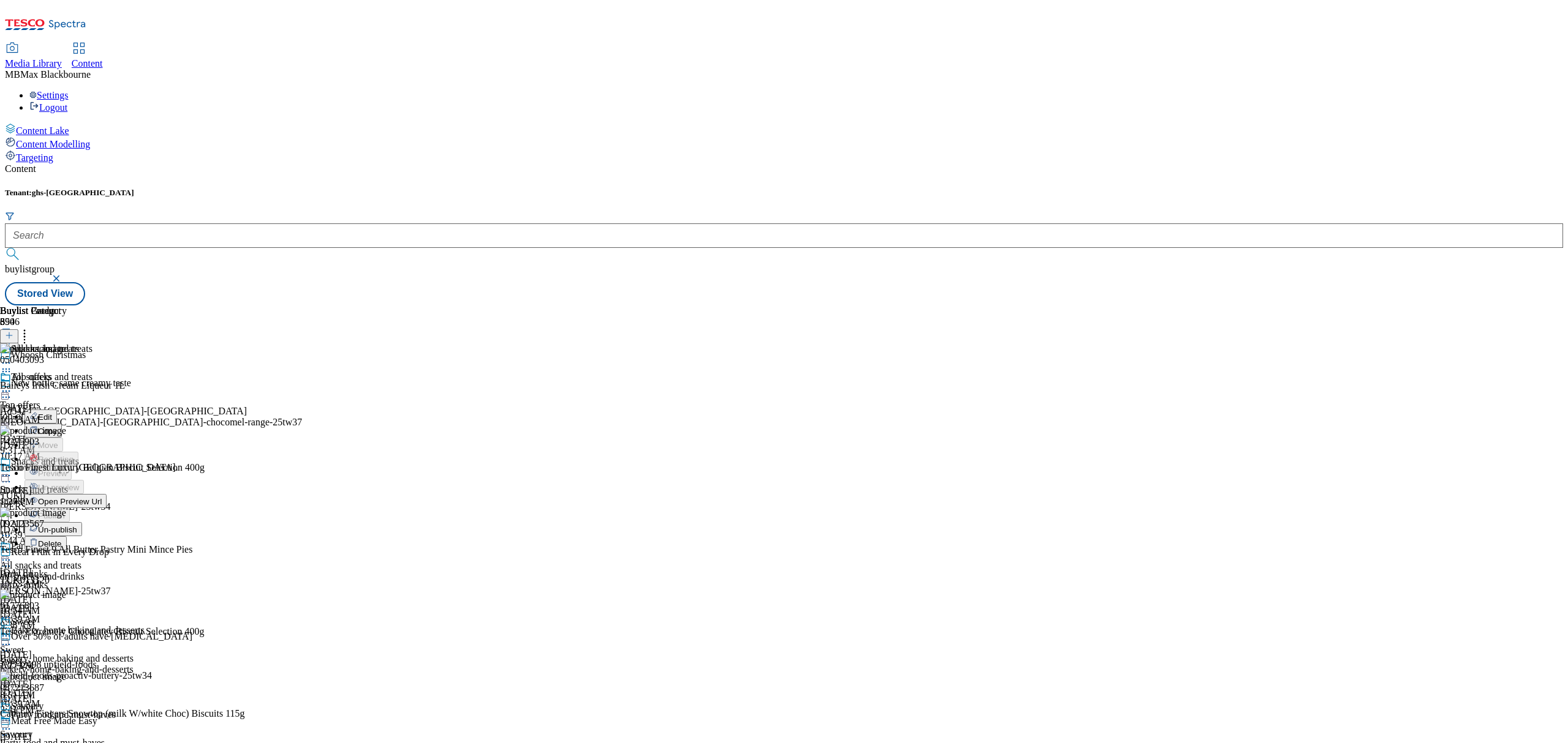
click at [57, 410] on button "Edit" at bounding box center [41, 416] width 32 height 14
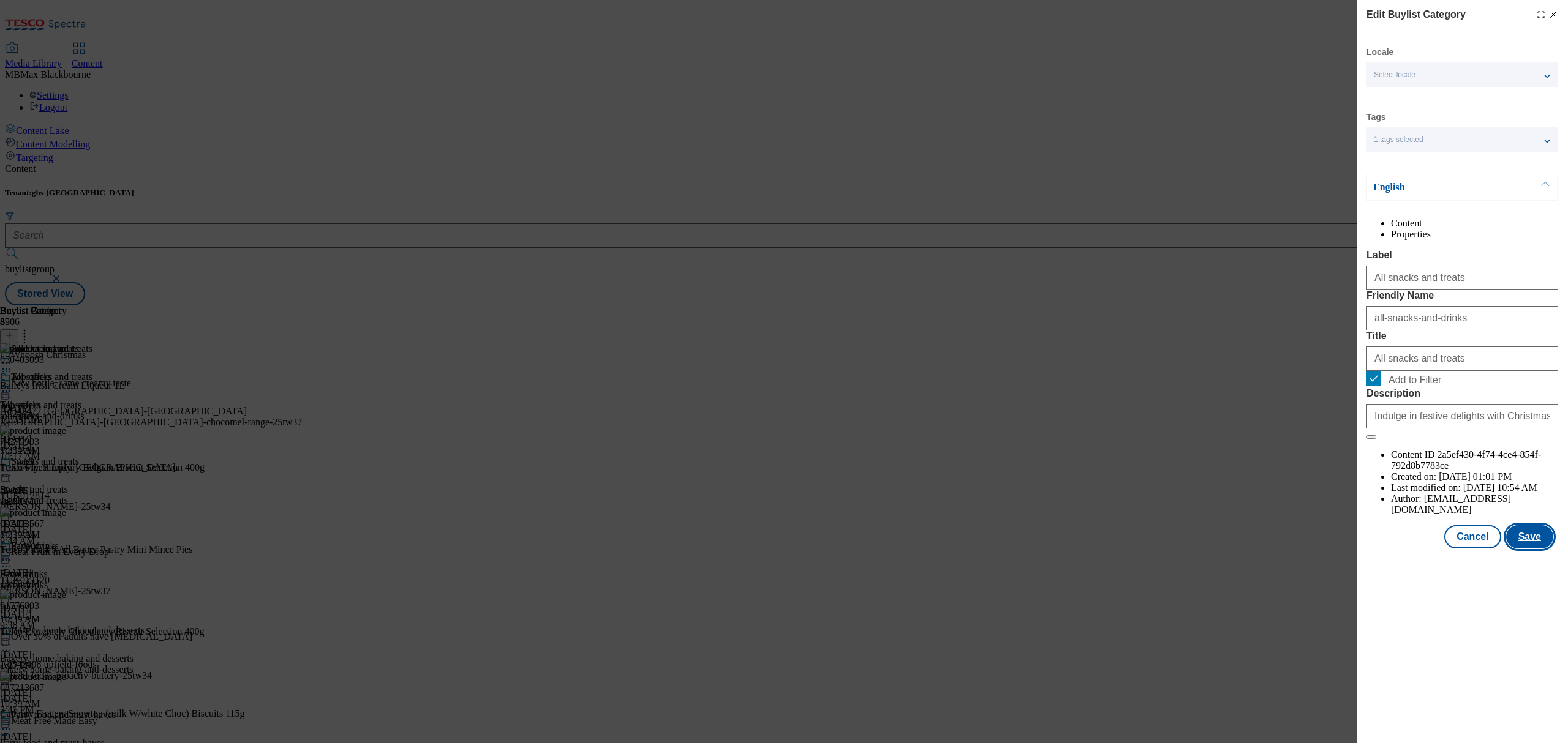
click at [1520, 548] on button "Save" at bounding box center [1529, 536] width 47 height 23
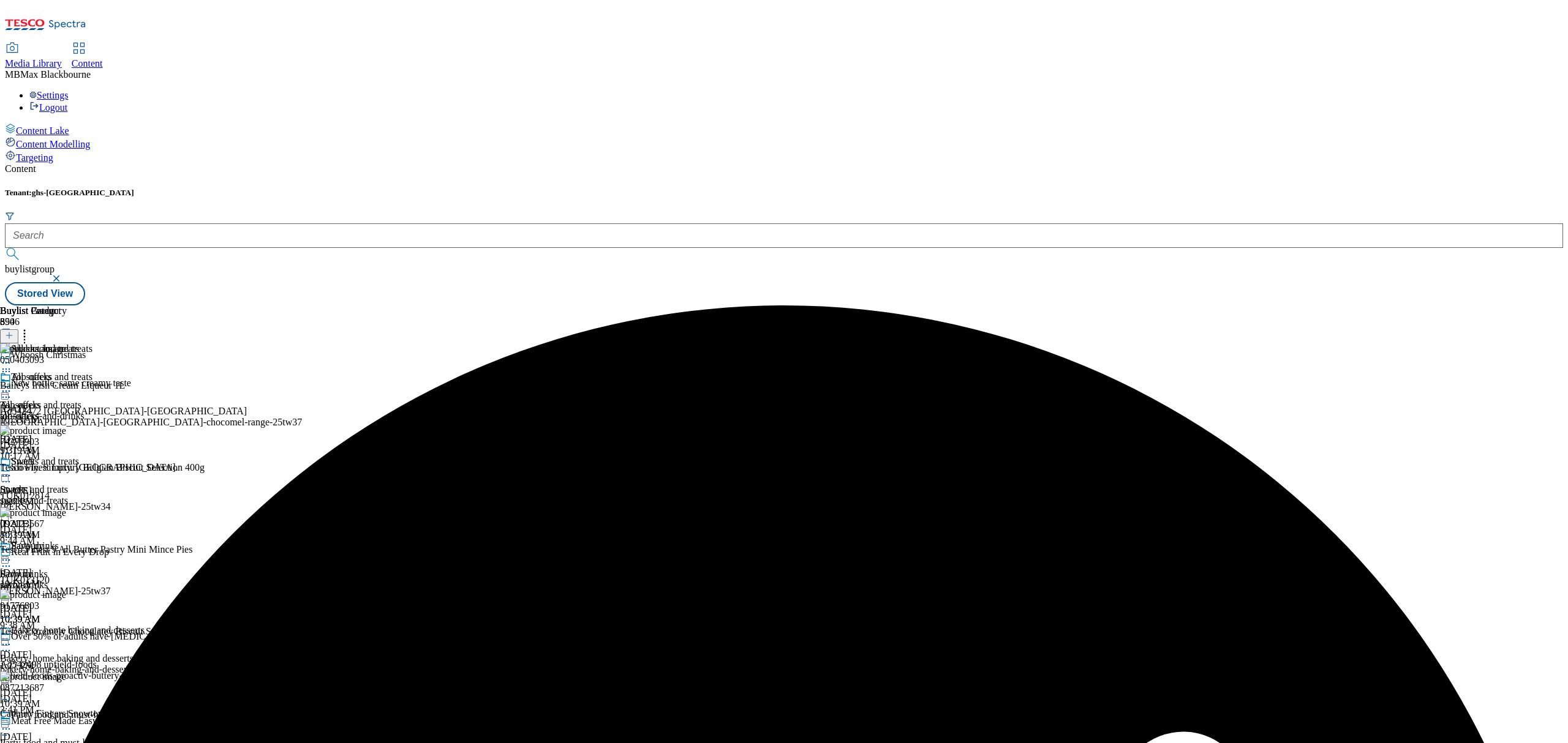
click at [12, 385] on icon at bounding box center [6, 391] width 12 height 12
click at [67, 469] on span "Preview" at bounding box center [52, 473] width 29 height 9
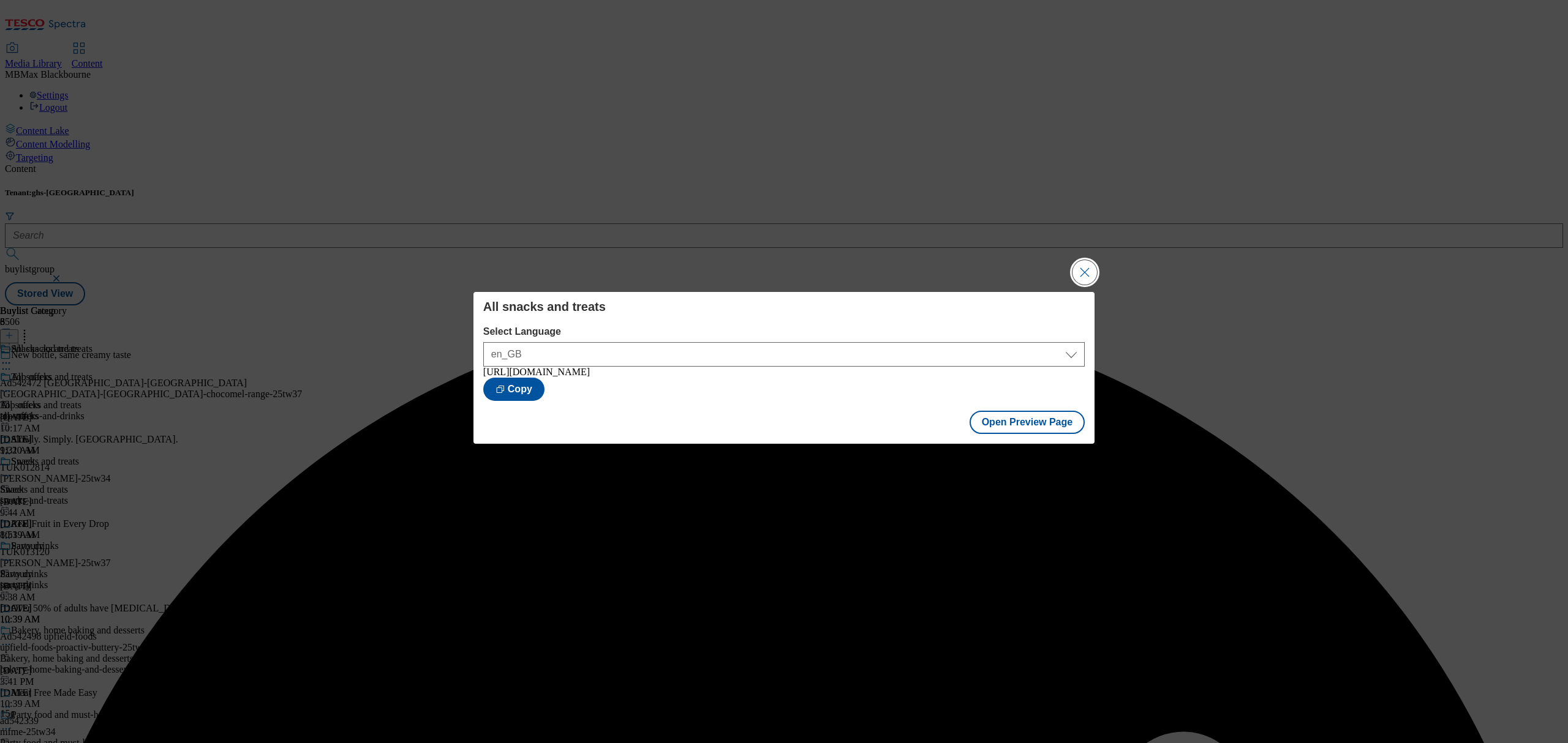
click at [1081, 275] on button "Close Modal" at bounding box center [1084, 272] width 25 height 25
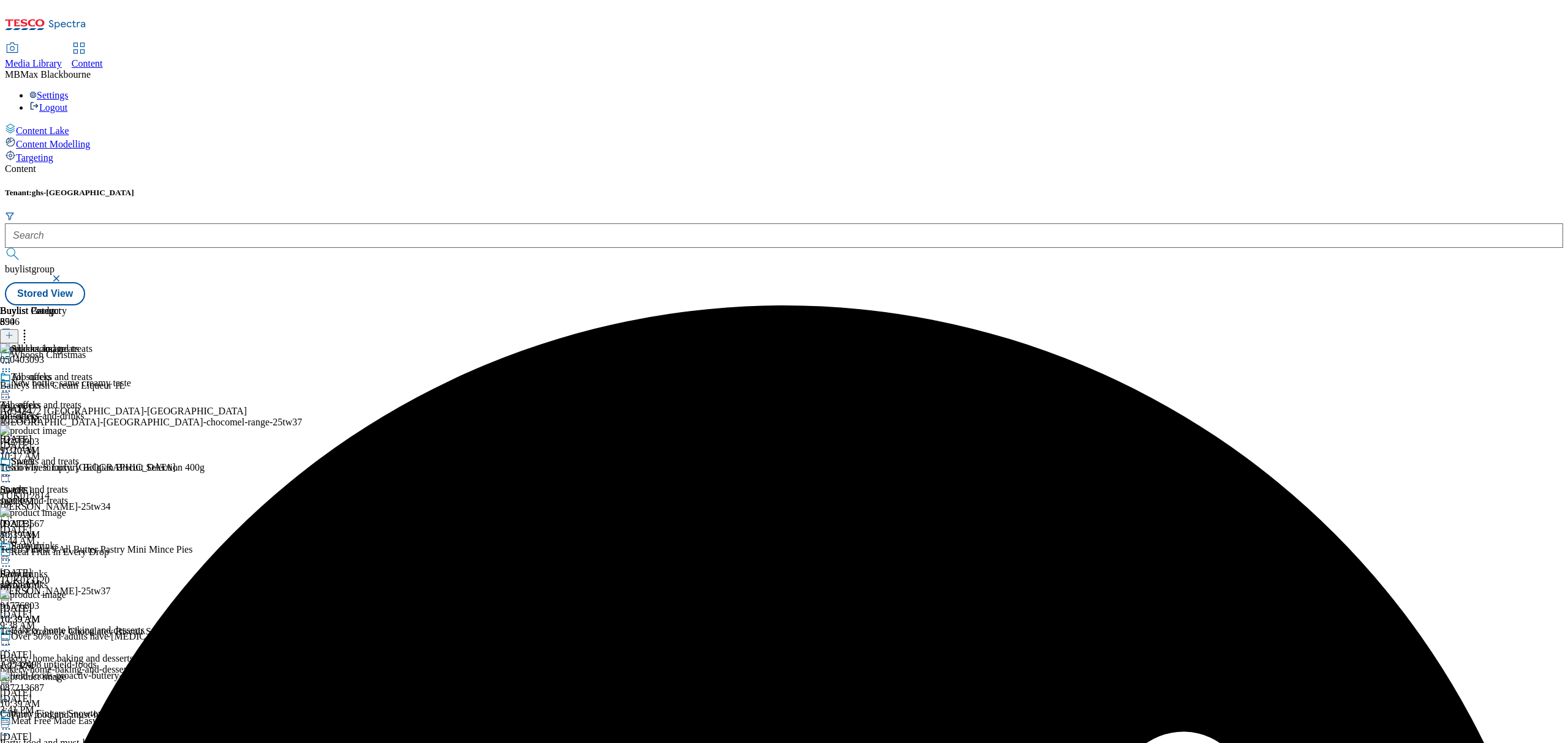
click at [12, 385] on icon at bounding box center [6, 391] width 12 height 12
click at [65, 511] on span "Publish" at bounding box center [52, 515] width 27 height 9
